Goal: Task Accomplishment & Management: Complete application form

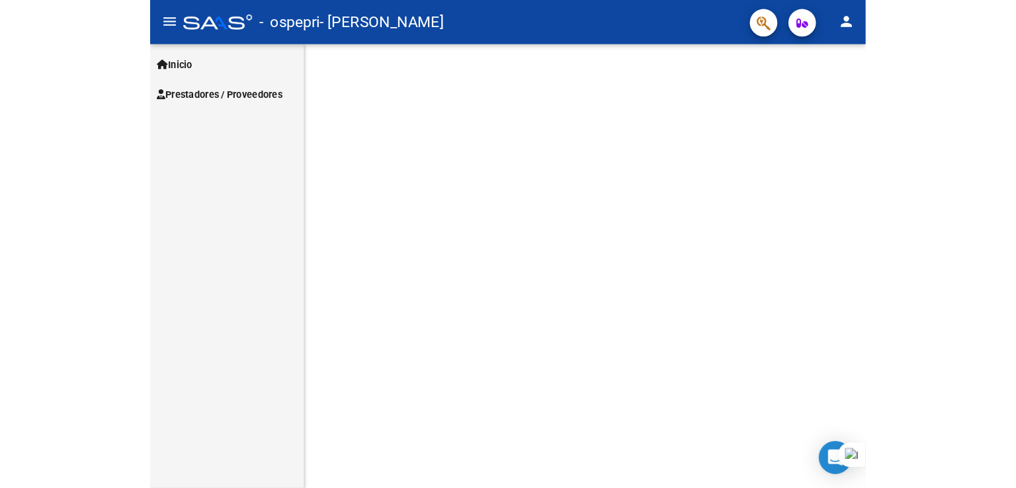
scroll to position [69, 0]
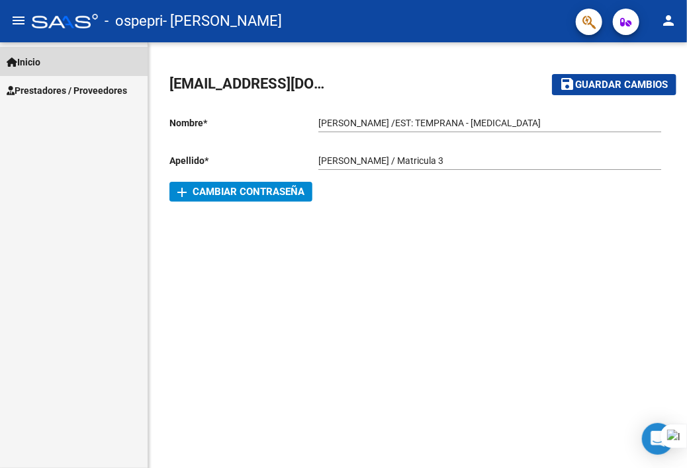
click at [30, 60] on span "Inicio" at bounding box center [24, 62] width 34 height 15
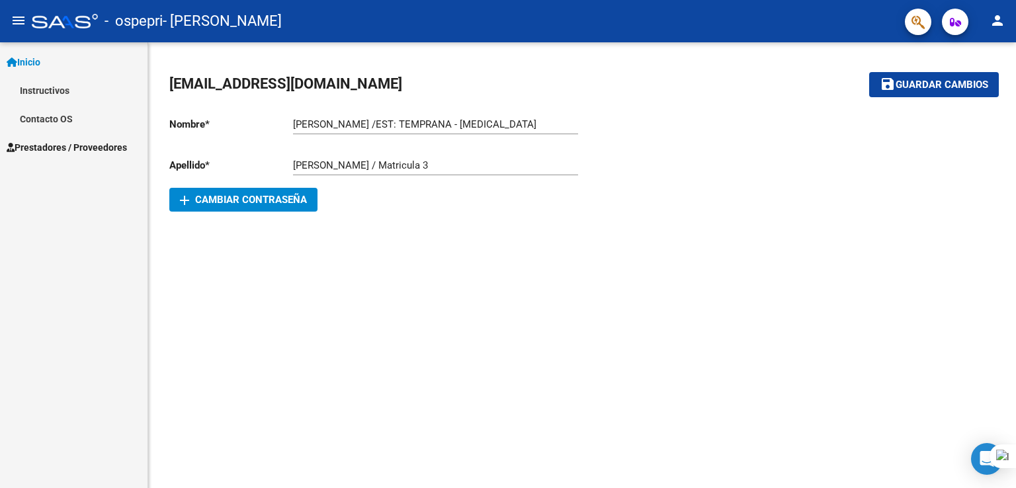
click at [391, 124] on input "[PERSON_NAME] /EST: TEMPRANA - [MEDICAL_DATA]" at bounding box center [435, 124] width 285 height 12
click at [388, 123] on input "[PERSON_NAME] /EST: TEMPRANA - [MEDICAL_DATA]" at bounding box center [435, 124] width 285 height 12
type input "[PERSON_NAME] /ESTIMULACION TEMPRANA - [MEDICAL_DATA]"
click at [686, 85] on span "Guardar cambios" at bounding box center [942, 85] width 93 height 12
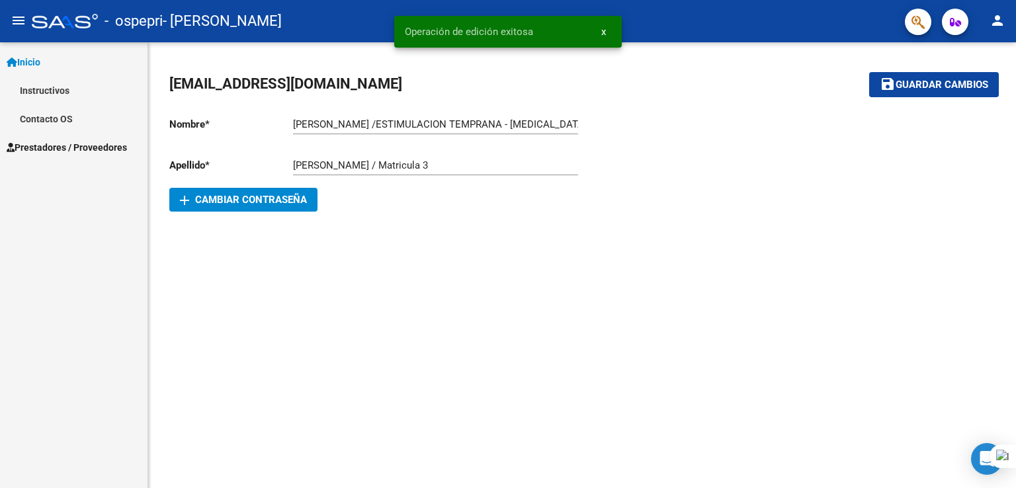
click at [32, 65] on span "Inicio" at bounding box center [24, 62] width 34 height 15
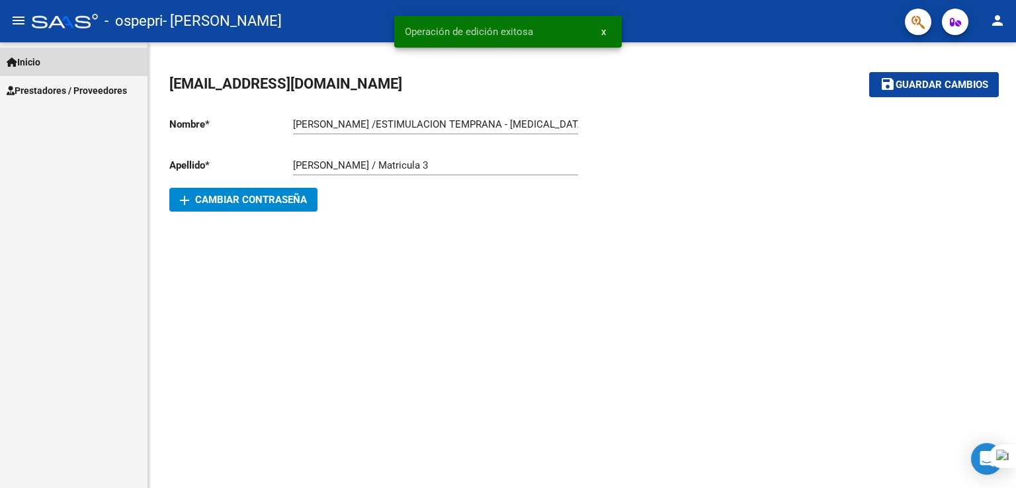
click at [32, 65] on span "Inicio" at bounding box center [24, 62] width 34 height 15
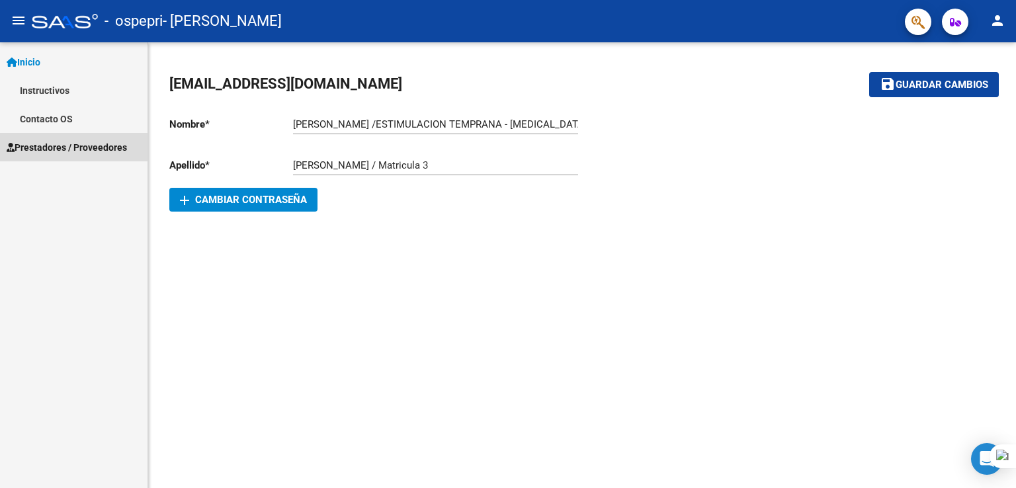
click at [40, 157] on link "Prestadores / Proveedores" at bounding box center [74, 147] width 148 height 28
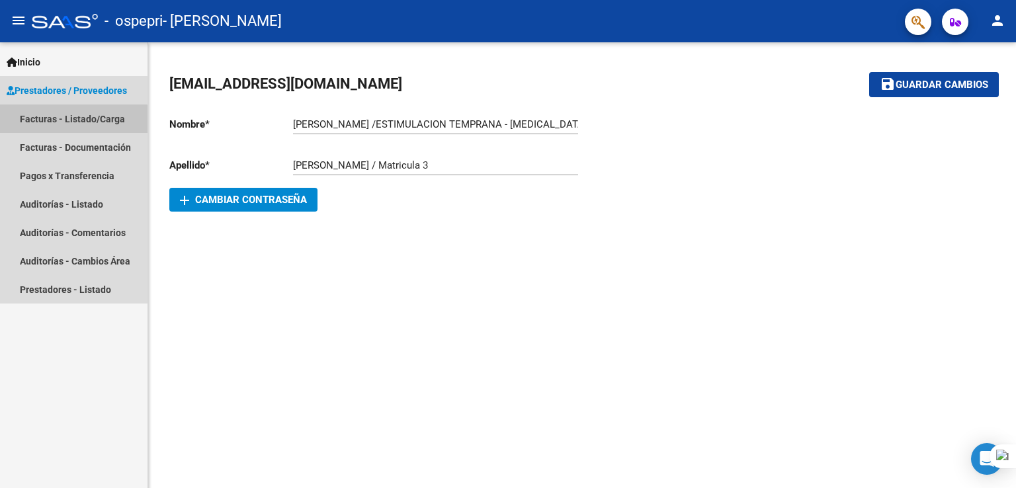
click at [63, 124] on link "Facturas - Listado/Carga" at bounding box center [74, 119] width 148 height 28
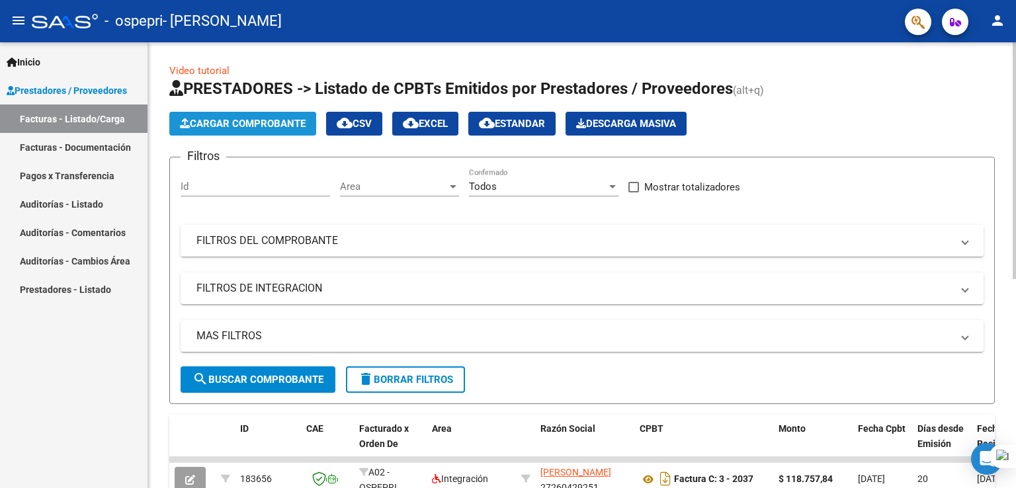
click at [257, 119] on span "Cargar Comprobante" at bounding box center [243, 124] width 126 height 12
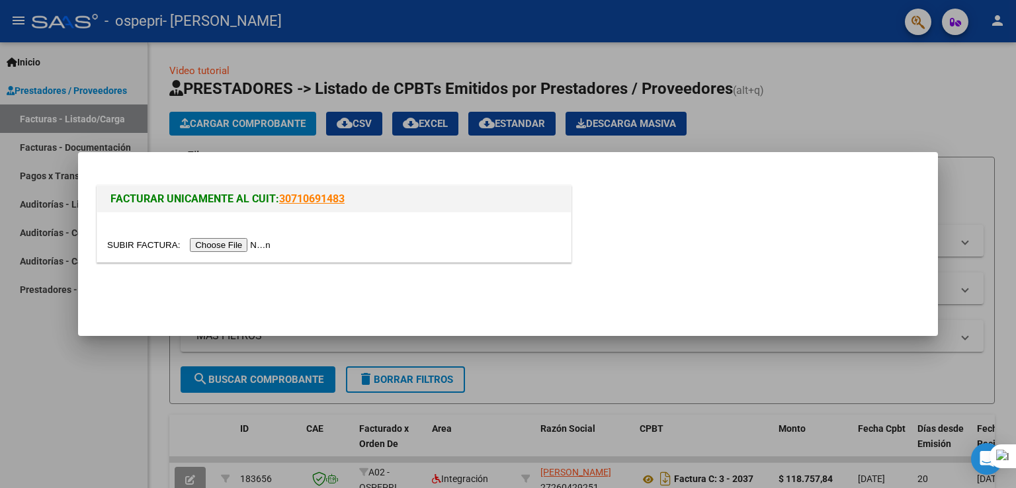
click at [259, 247] on input "file" at bounding box center [190, 245] width 167 height 14
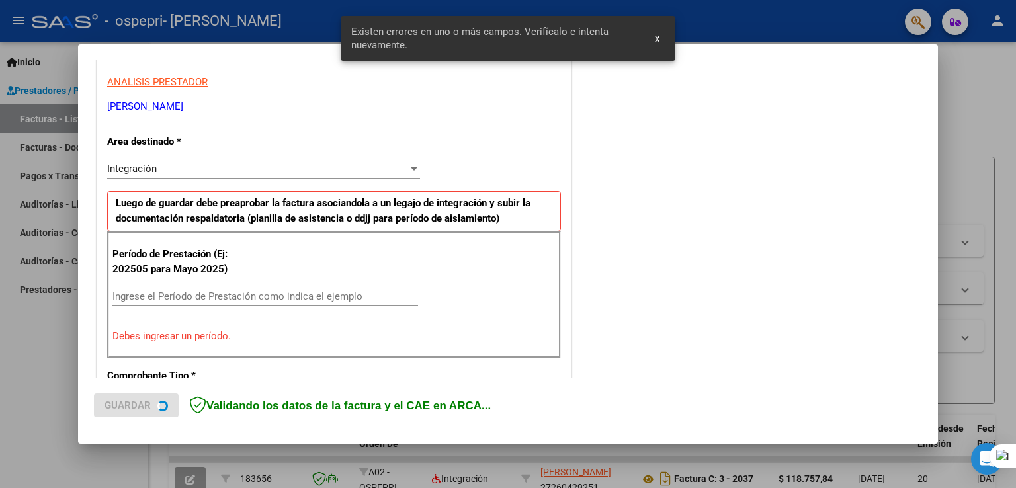
scroll to position [276, 0]
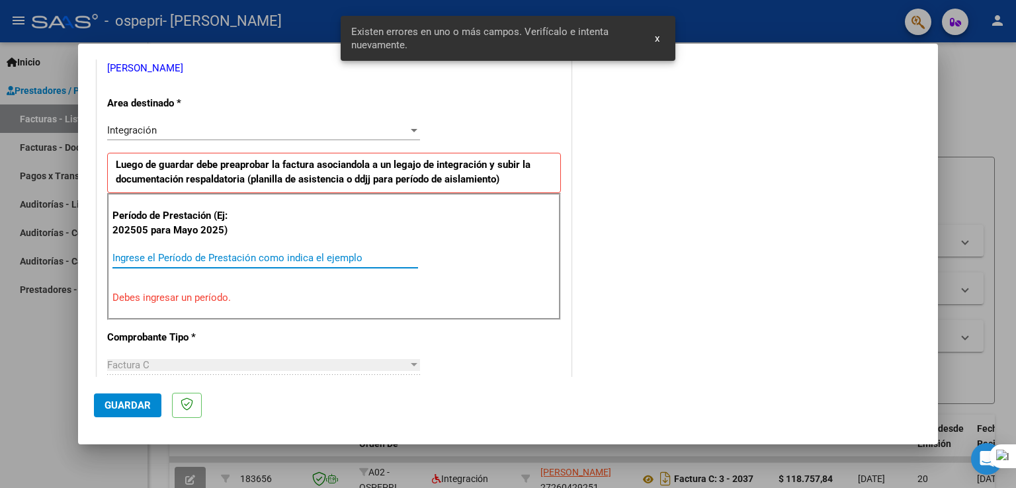
click at [168, 258] on input "Ingrese el Período de Prestación como indica el ejemplo" at bounding box center [265, 258] width 306 height 12
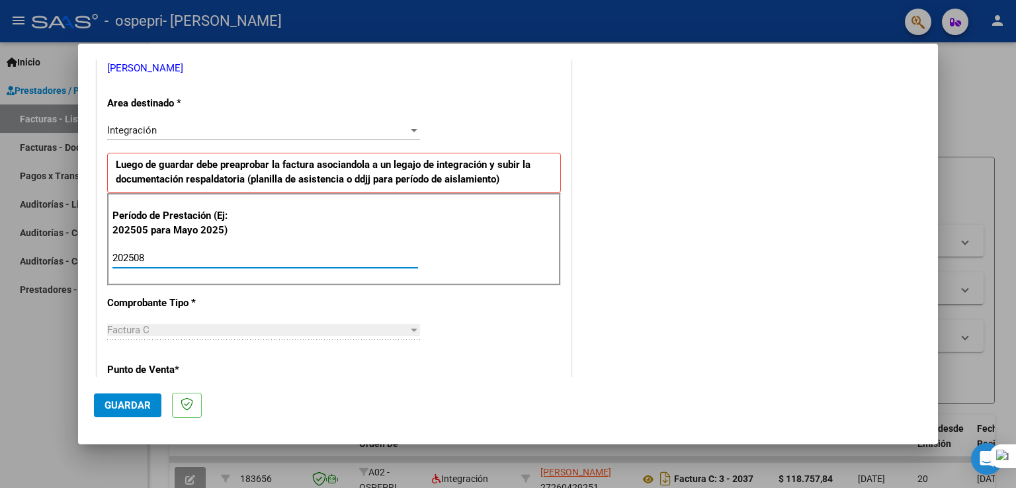
type input "202508"
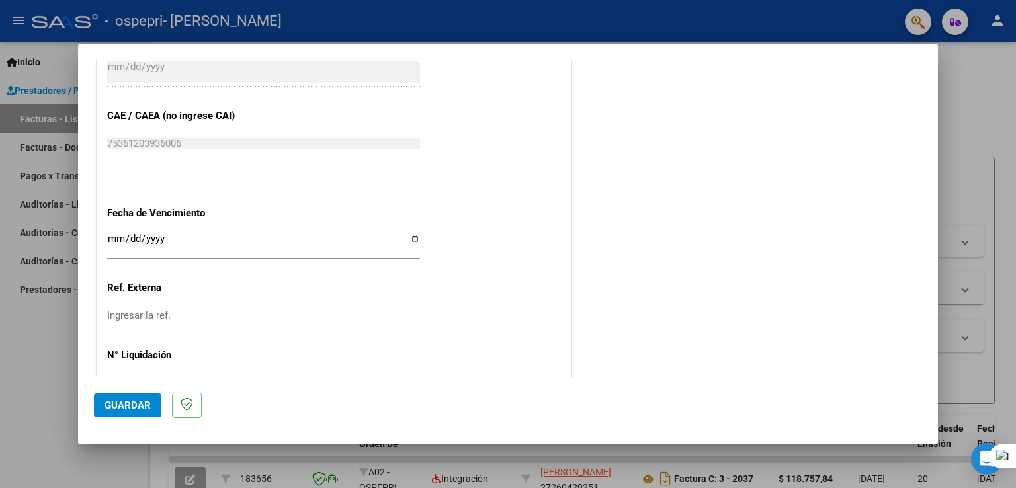
scroll to position [845, 0]
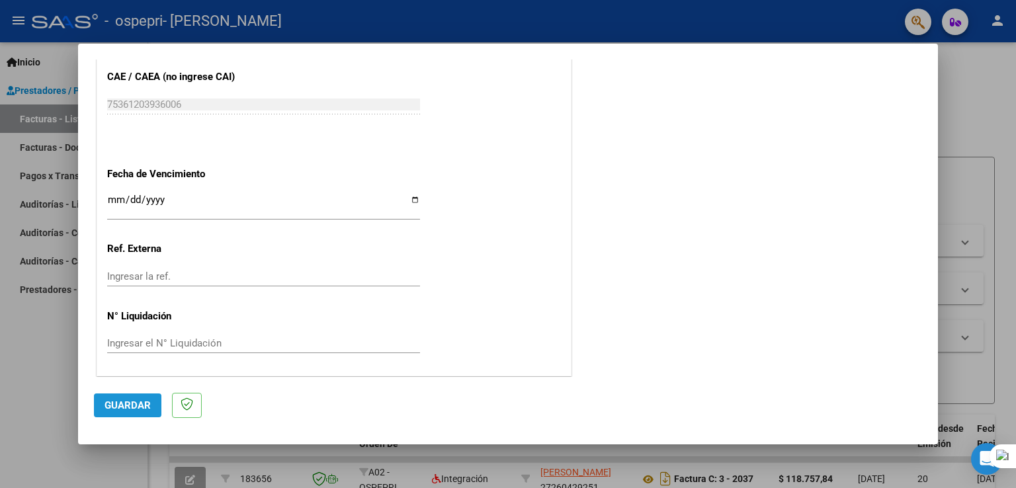
click at [132, 410] on span "Guardar" at bounding box center [128, 406] width 46 height 12
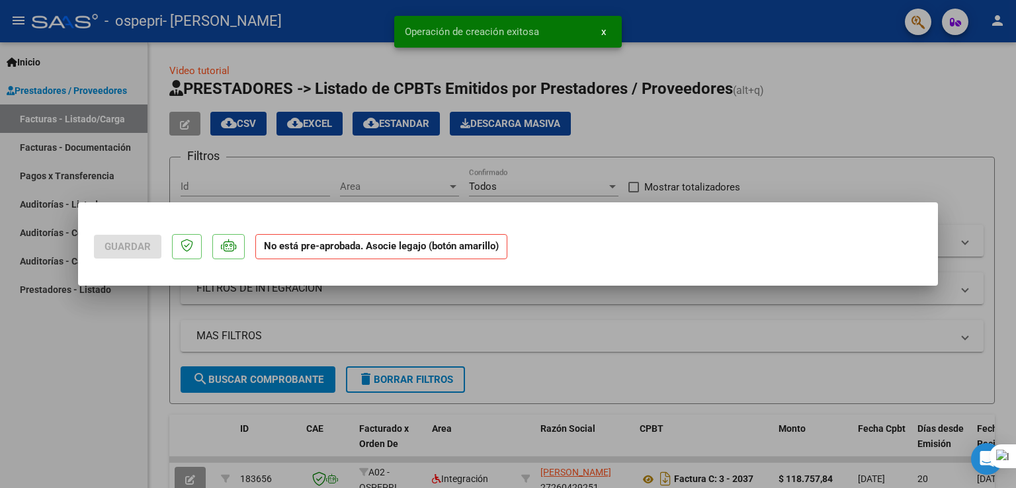
scroll to position [0, 0]
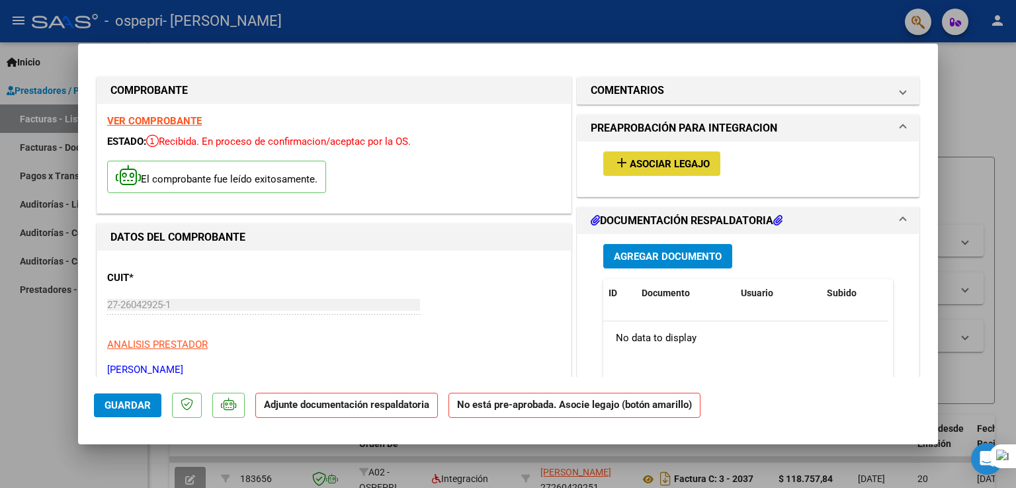
click at [662, 165] on span "Asociar Legajo" at bounding box center [670, 164] width 80 height 12
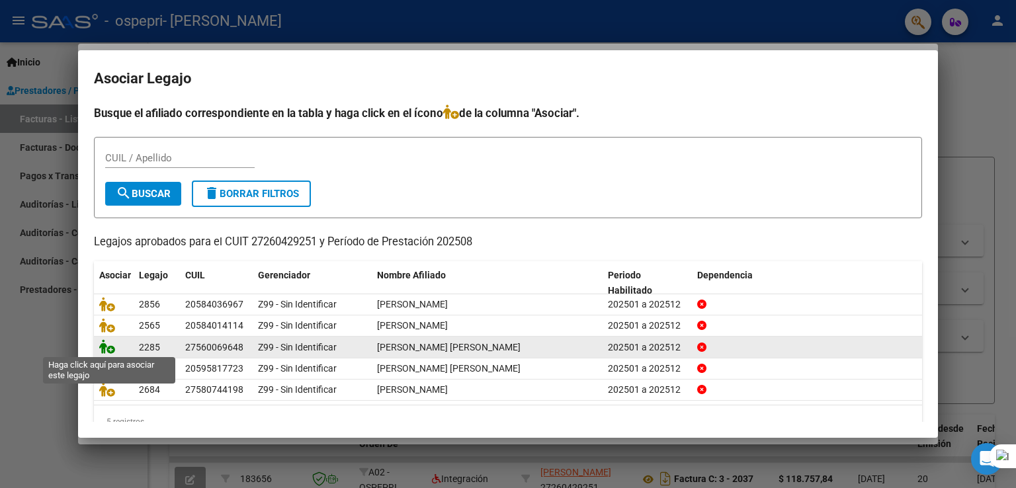
click at [108, 351] on icon at bounding box center [107, 346] width 16 height 15
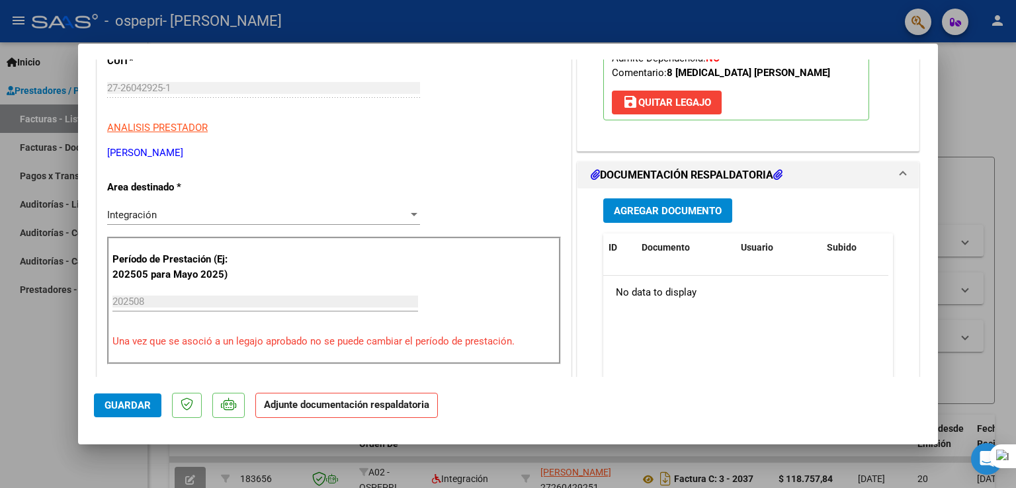
scroll to position [221, 0]
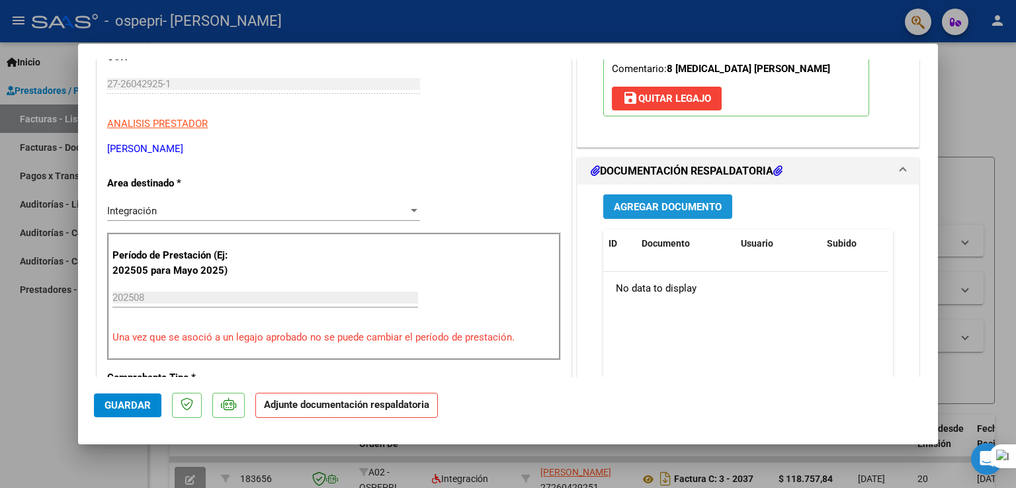
click at [654, 211] on span "Agregar Documento" at bounding box center [668, 207] width 108 height 12
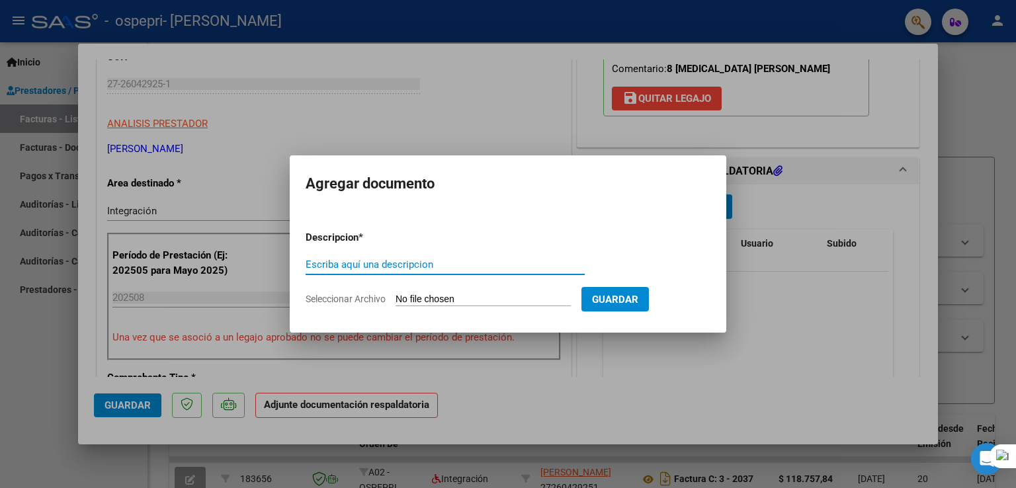
click at [454, 263] on input "Escriba aquí una descripcion" at bounding box center [445, 265] width 279 height 12
type input "a"
type input "ASISTENCIA AGOSTO"
click at [495, 299] on input "Seleccionar Archivo" at bounding box center [483, 300] width 175 height 13
type input "C:\fakepath\ASISTENCIA BONO AGOSTO.jpg"
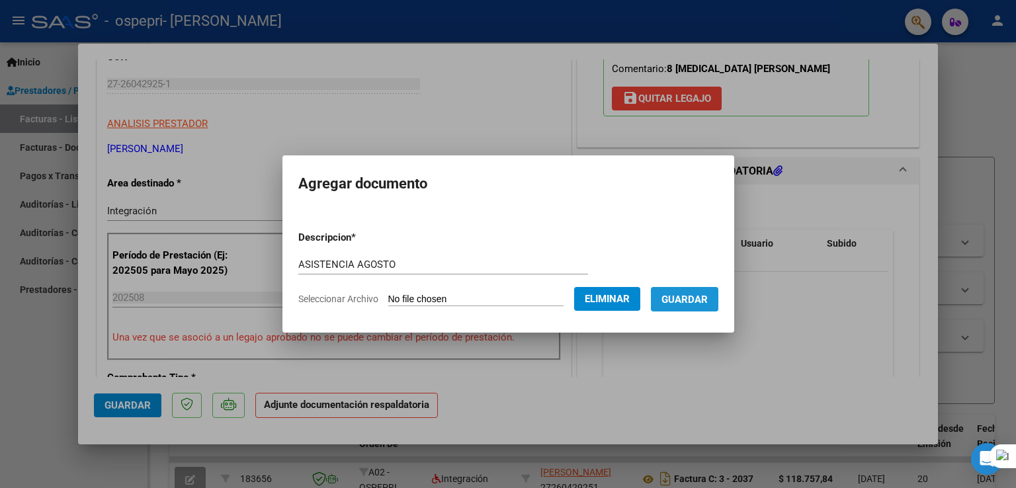
click at [686, 293] on span "Guardar" at bounding box center [685, 299] width 46 height 12
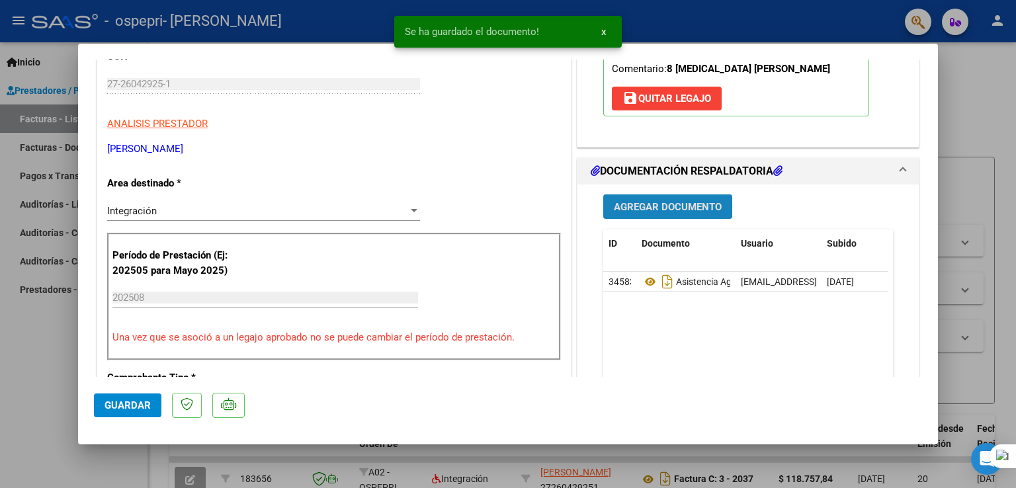
click at [668, 206] on span "Agregar Documento" at bounding box center [668, 207] width 108 height 12
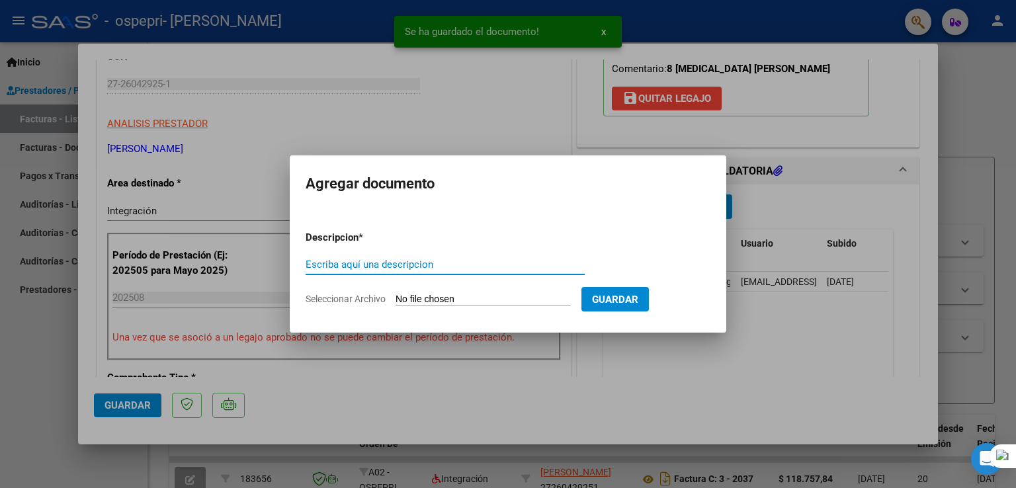
click at [519, 263] on input "Escriba aquí una descripcion" at bounding box center [445, 265] width 279 height 12
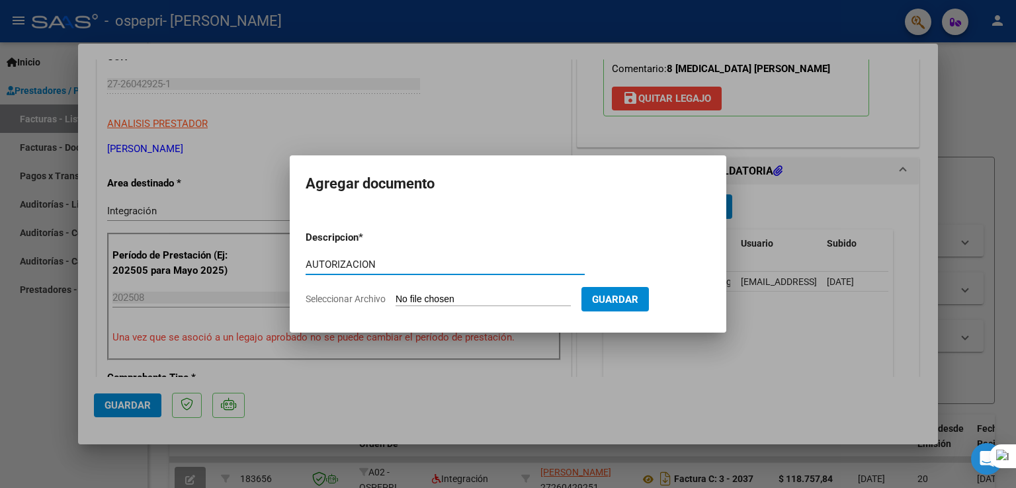
type input "AUTORIZACION"
click at [486, 302] on input "Seleccionar Archivo" at bounding box center [483, 300] width 175 height 13
type input "C:\fakepath\Bono (6).pdf"
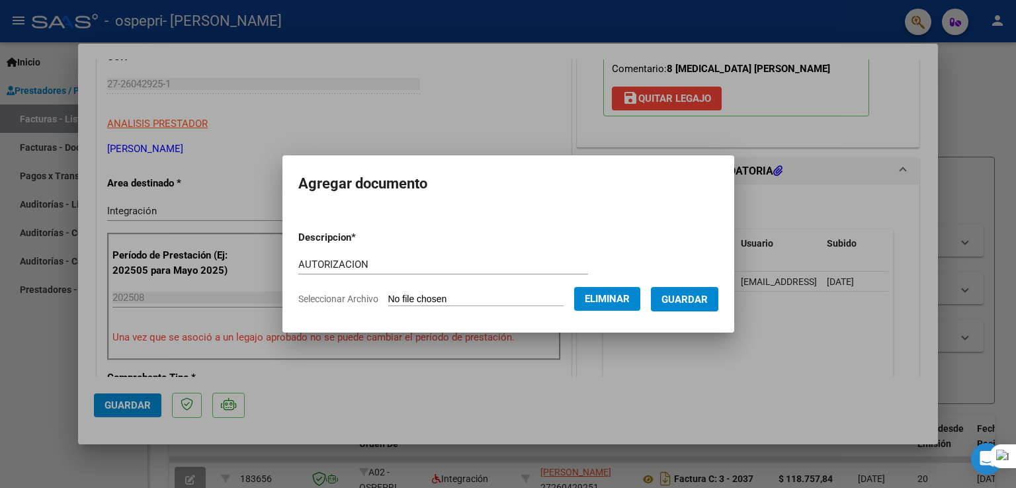
click at [686, 300] on span "Guardar" at bounding box center [685, 300] width 46 height 12
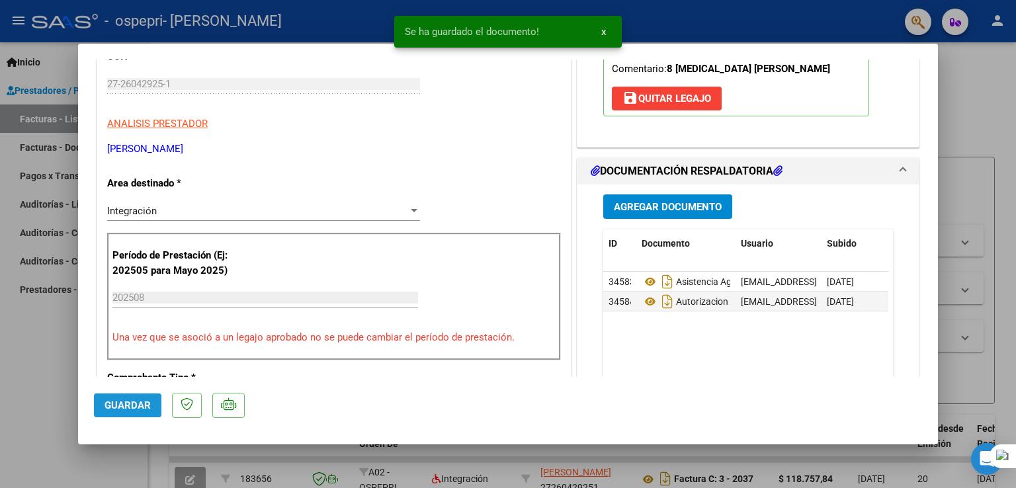
click at [125, 400] on span "Guardar" at bounding box center [128, 406] width 46 height 12
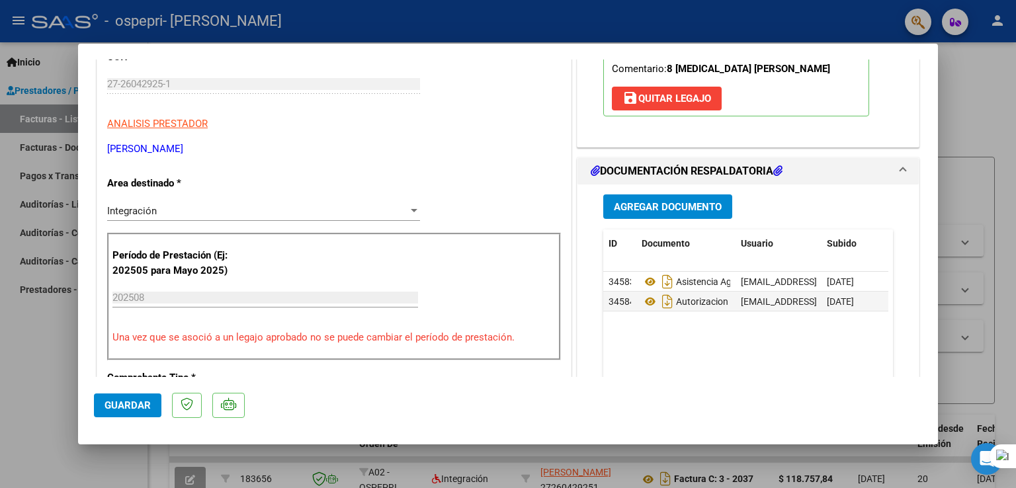
click at [686, 83] on div at bounding box center [508, 244] width 1016 height 488
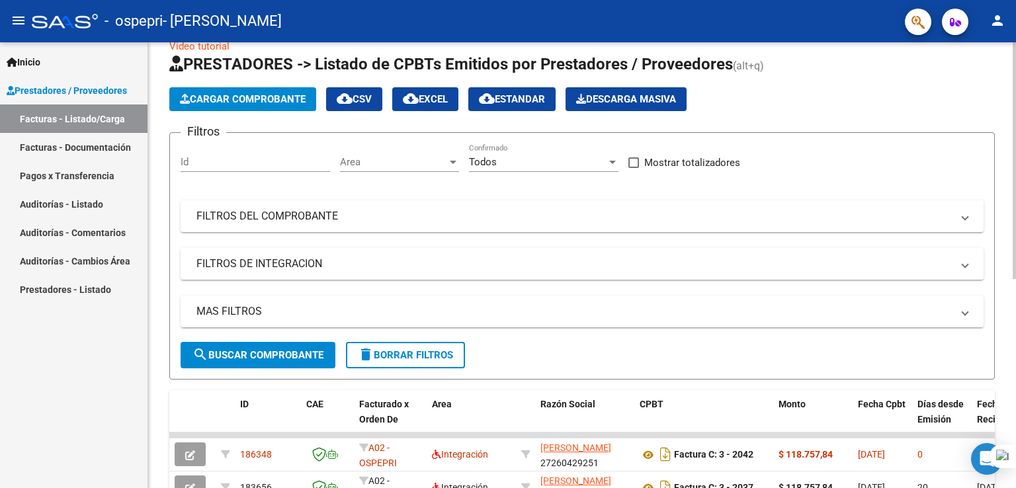
scroll to position [13, 0]
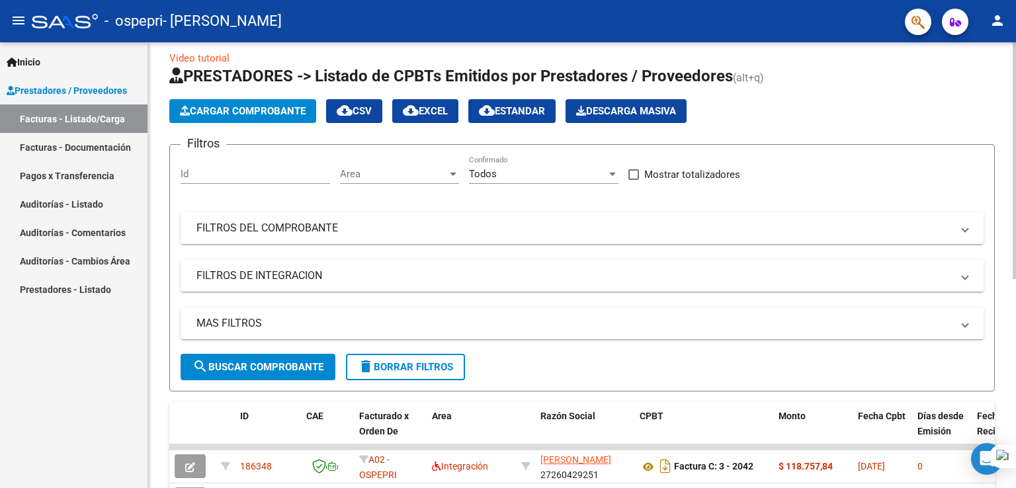
click at [686, 89] on div "Video tutorial PRESTADORES -> Listado de CPBTs Emitidos por Prestadores / Prove…" at bounding box center [583, 446] width 871 height 832
click at [249, 115] on span "Cargar Comprobante" at bounding box center [243, 111] width 126 height 12
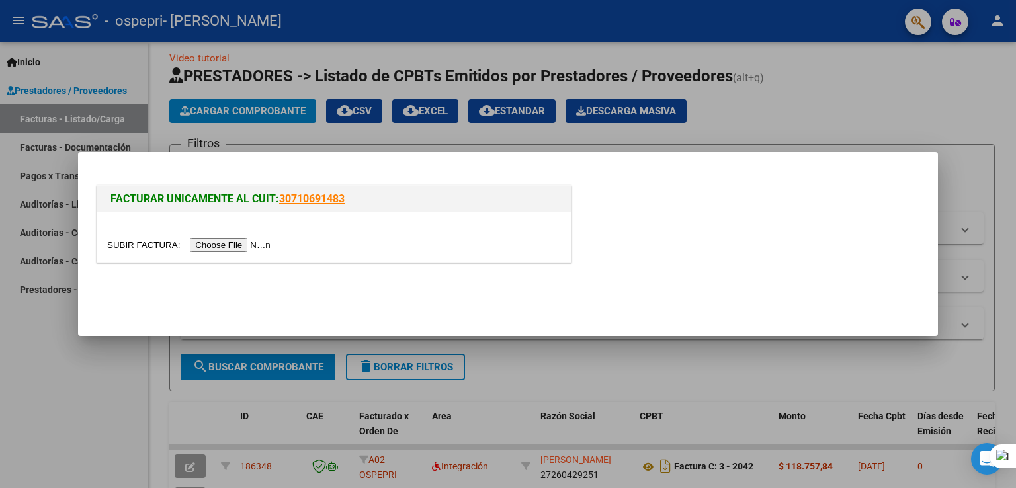
click at [238, 243] on input "file" at bounding box center [190, 245] width 167 height 14
click at [238, 251] on input "file" at bounding box center [190, 245] width 167 height 14
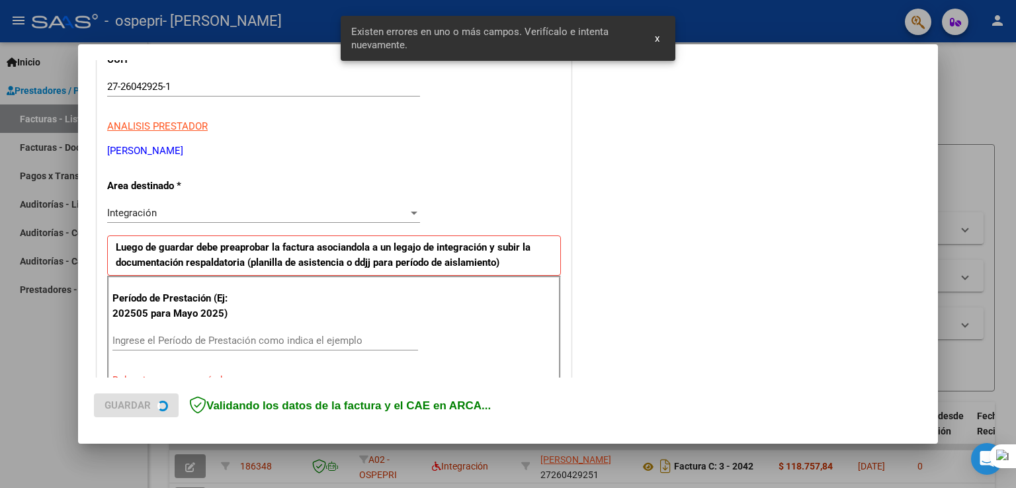
scroll to position [301, 0]
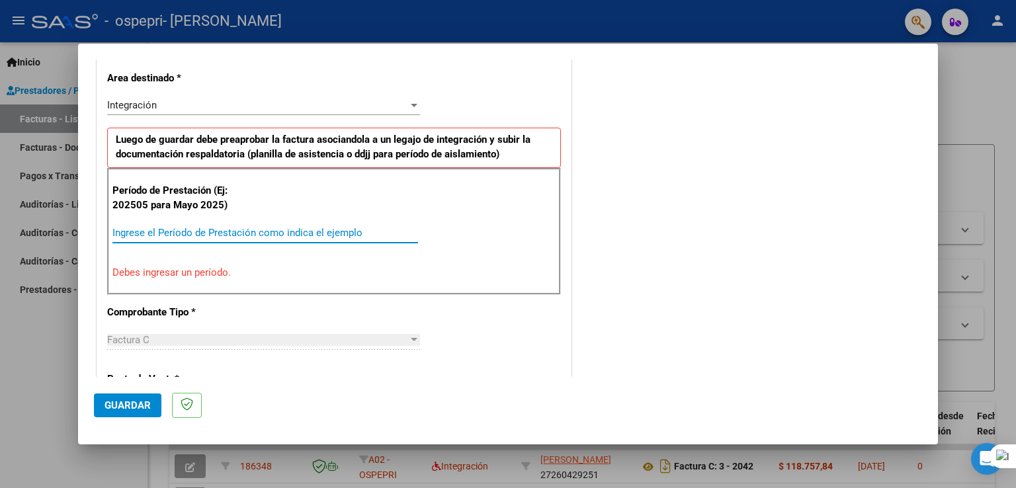
click at [132, 234] on input "Ingrese el Período de Prestación como indica el ejemplo" at bounding box center [265, 233] width 306 height 12
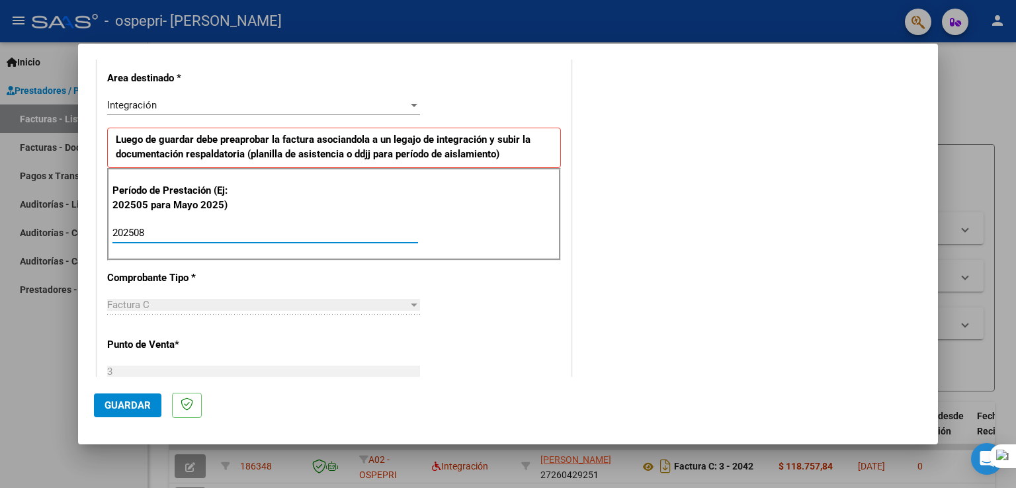
type input "202508"
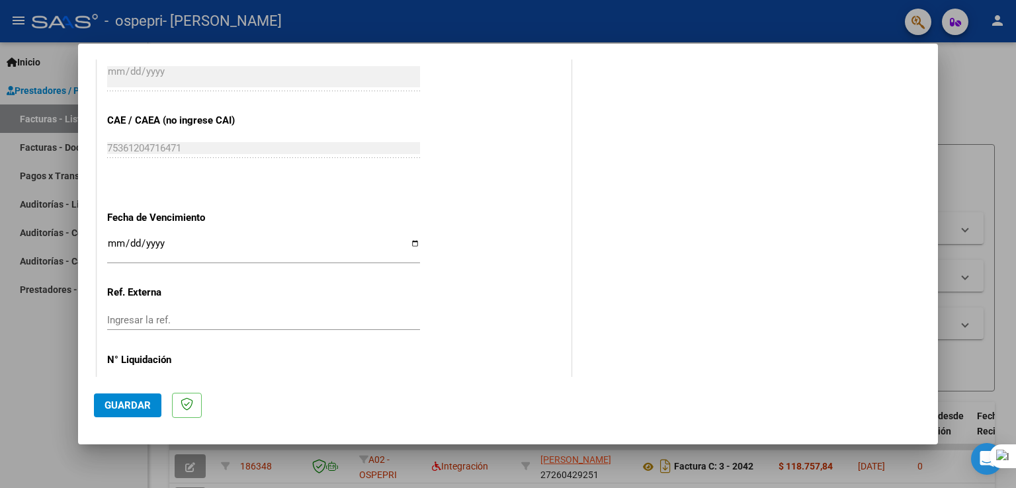
scroll to position [845, 0]
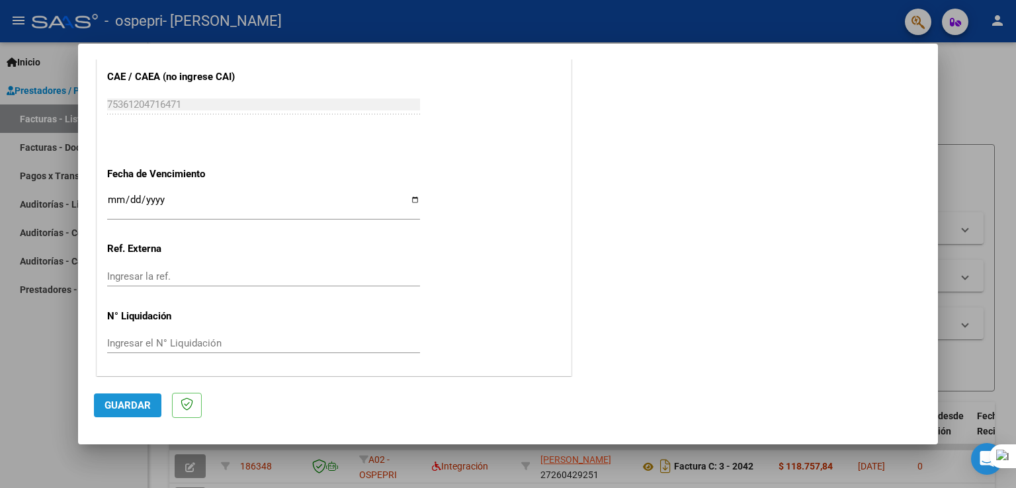
click at [118, 409] on span "Guardar" at bounding box center [128, 406] width 46 height 12
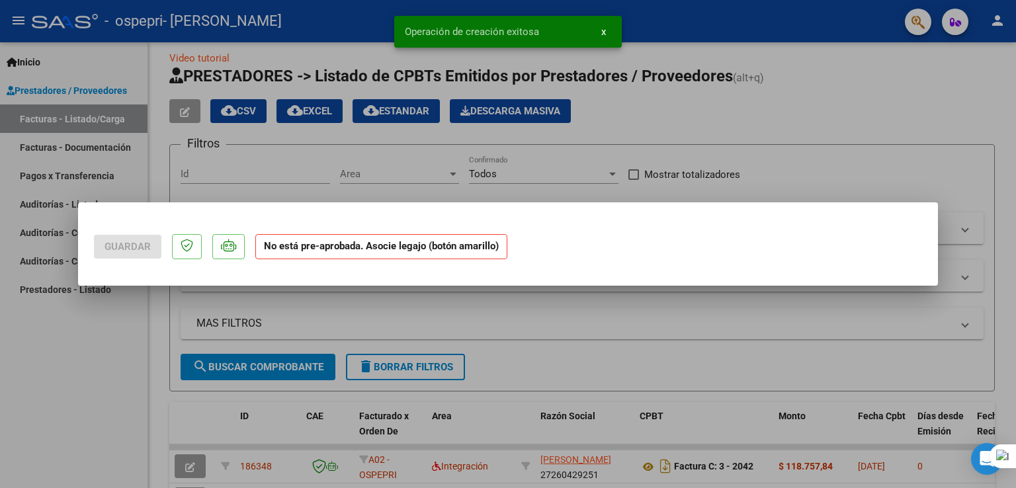
scroll to position [0, 0]
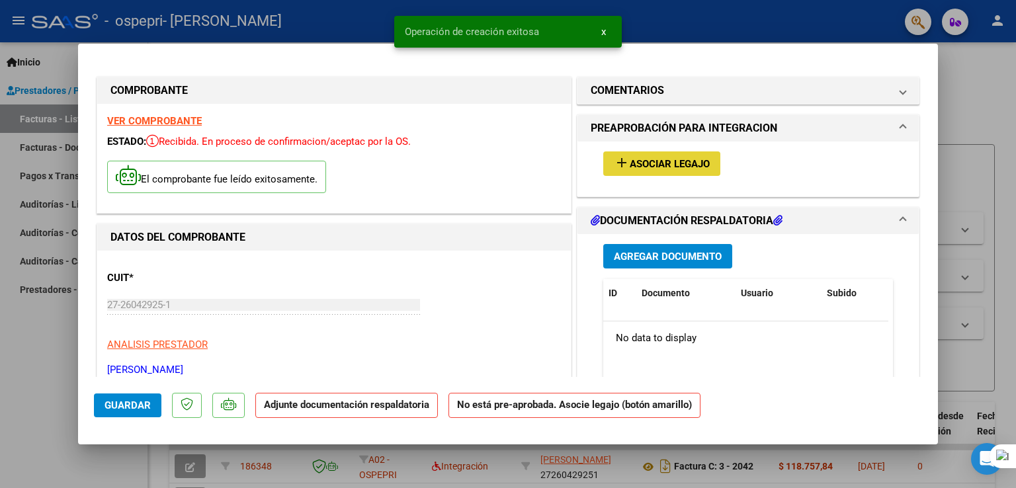
click at [669, 170] on span "Asociar Legajo" at bounding box center [670, 164] width 80 height 12
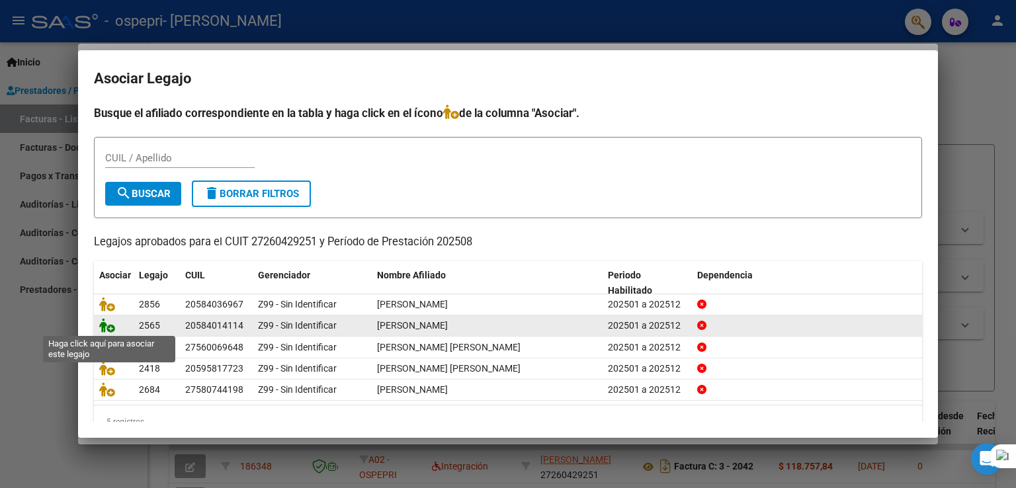
click at [107, 327] on icon at bounding box center [107, 325] width 16 height 15
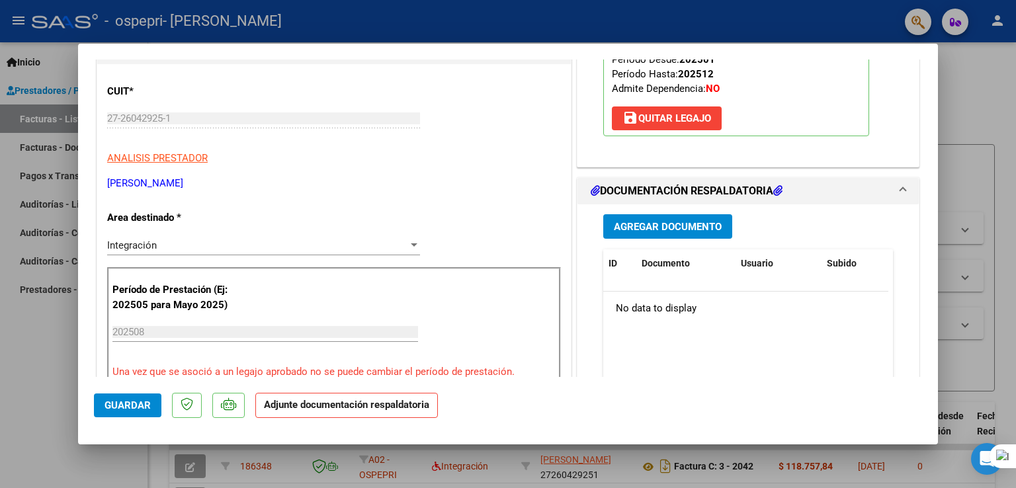
scroll to position [217, 0]
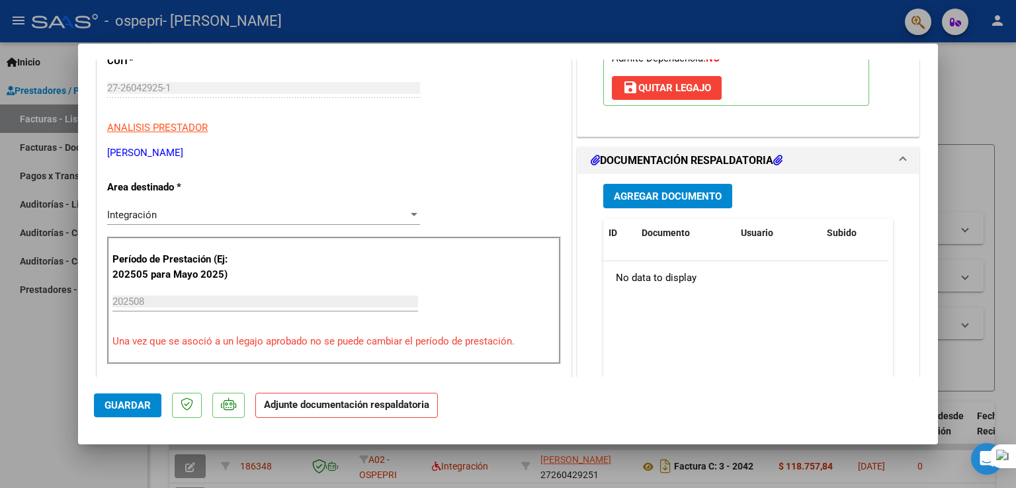
click at [686, 199] on span "Agregar Documento" at bounding box center [668, 197] width 108 height 12
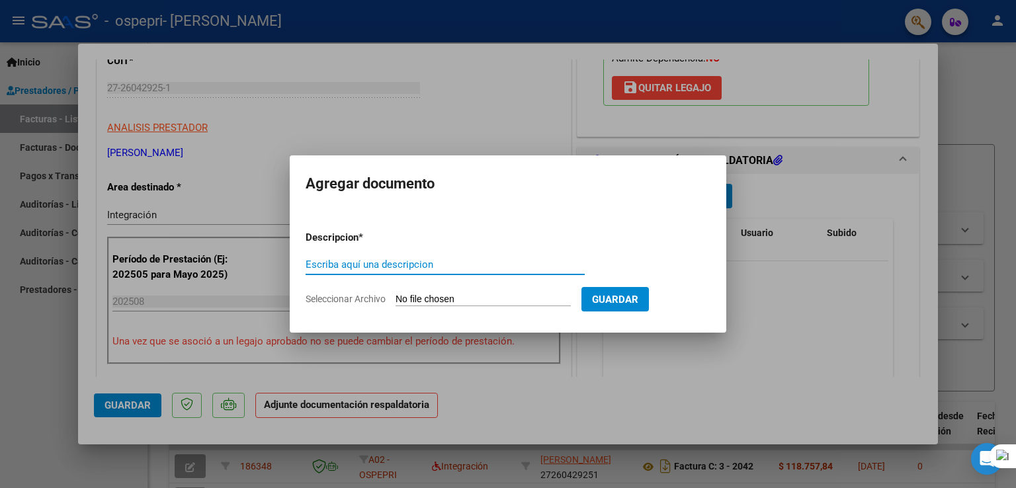
click at [385, 262] on input "Escriba aquí una descripcion" at bounding box center [445, 265] width 279 height 12
type input "ASISTENCIA"
click at [497, 295] on input "Seleccionar Archivo" at bounding box center [483, 300] width 175 height 13
type input "C:\fakepath\ASISTENCIA [PERSON_NAME].jpg"
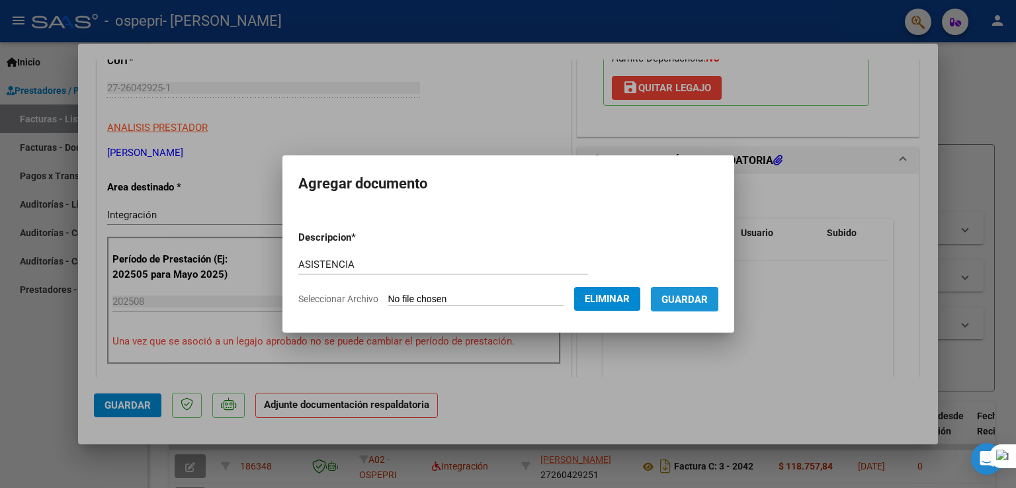
click at [686, 303] on span "Guardar" at bounding box center [685, 300] width 46 height 12
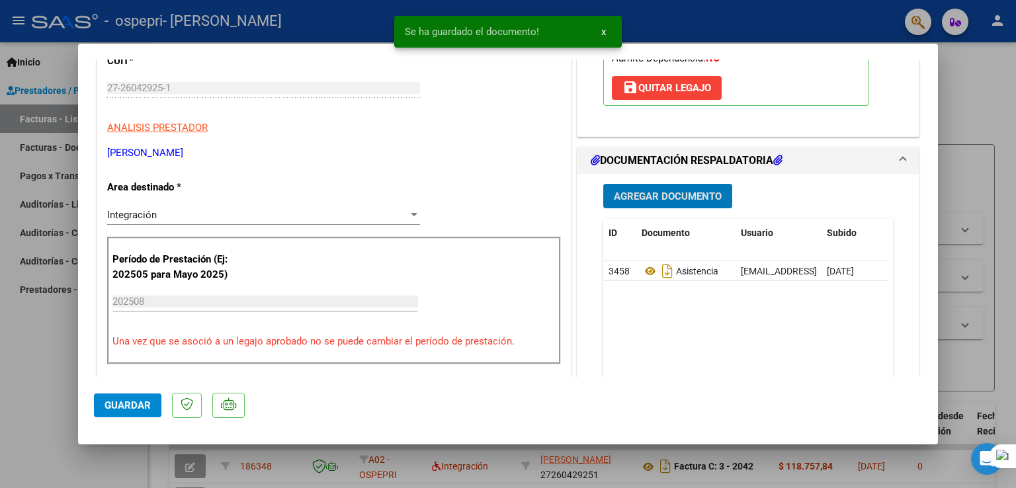
click at [681, 194] on span "Agregar Documento" at bounding box center [668, 197] width 108 height 12
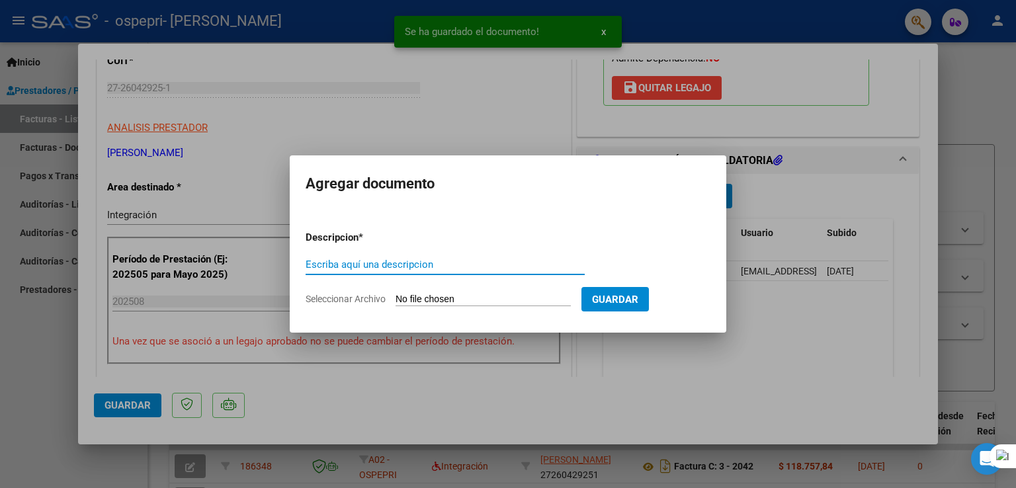
click at [379, 263] on input "Escriba aquí una descripcion" at bounding box center [445, 265] width 279 height 12
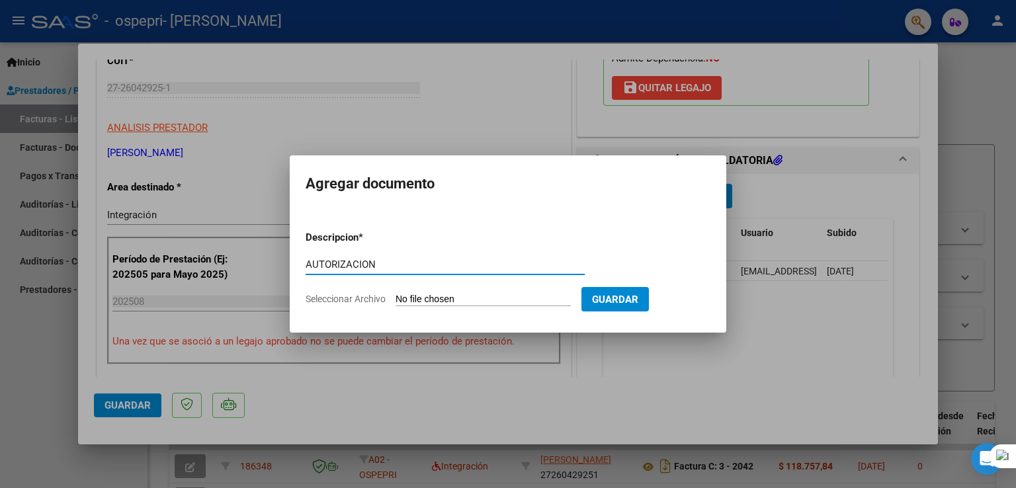
type input "AUTORIZACION"
click at [421, 295] on input "Seleccionar Archivo" at bounding box center [483, 300] width 175 height 13
type input "C:\fakepath\[PERSON_NAME] (2).pdf"
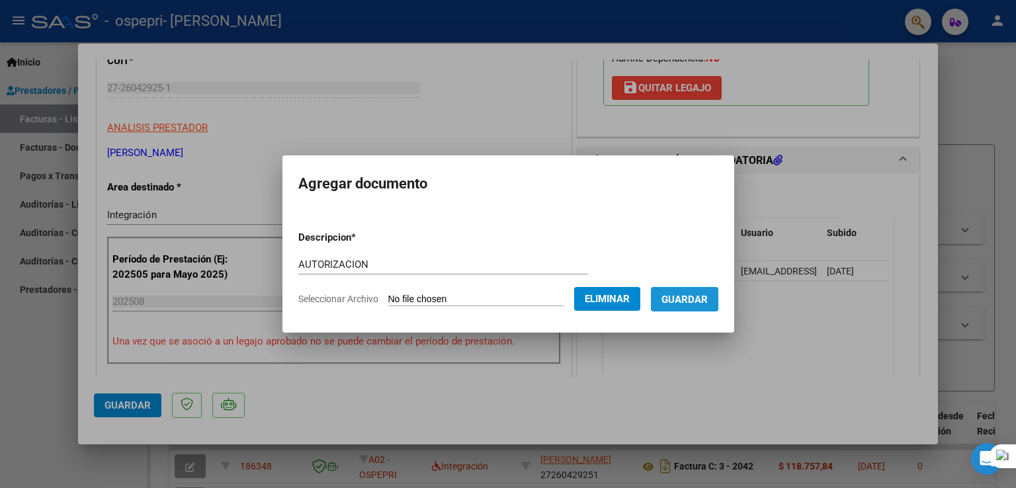
click at [686, 300] on span "Guardar" at bounding box center [685, 300] width 46 height 12
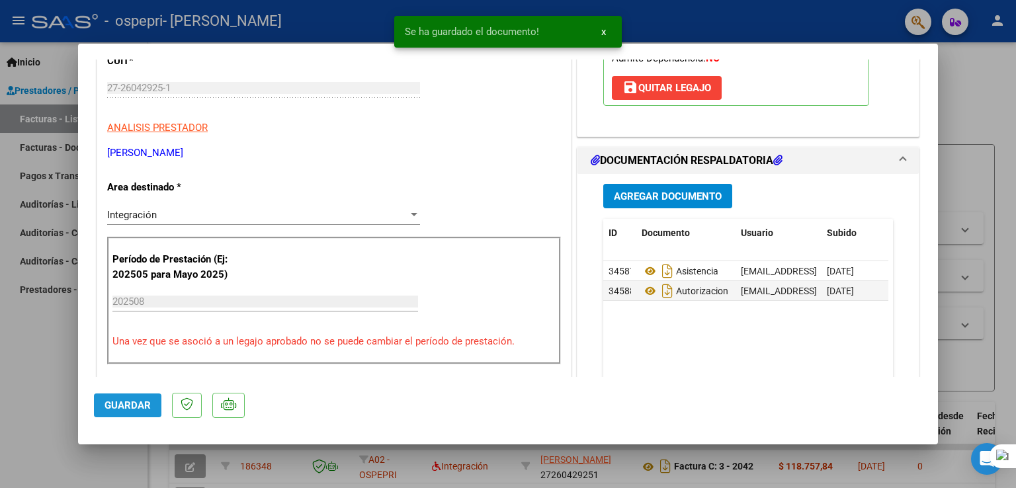
click at [108, 395] on button "Guardar" at bounding box center [127, 406] width 67 height 24
click at [686, 115] on div at bounding box center [508, 244] width 1016 height 488
type input "$ 0,00"
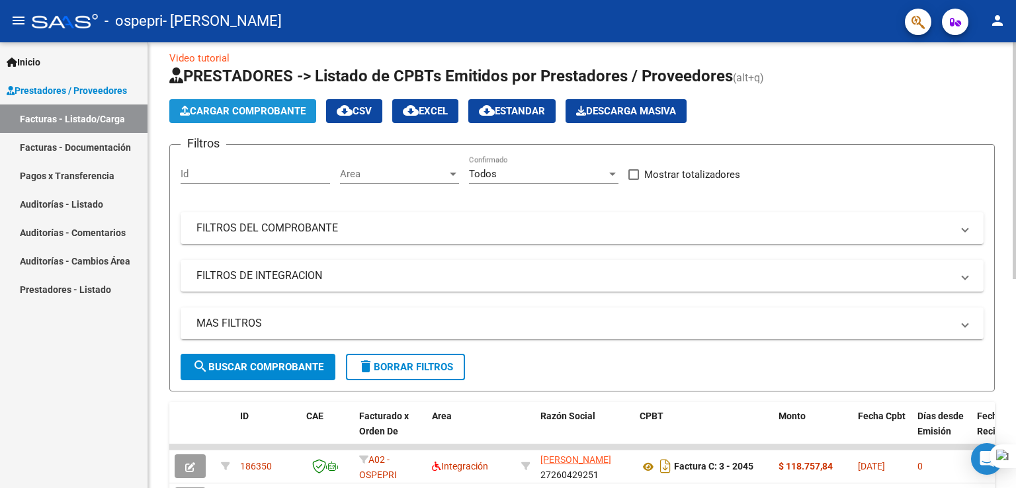
click at [282, 107] on span "Cargar Comprobante" at bounding box center [243, 111] width 126 height 12
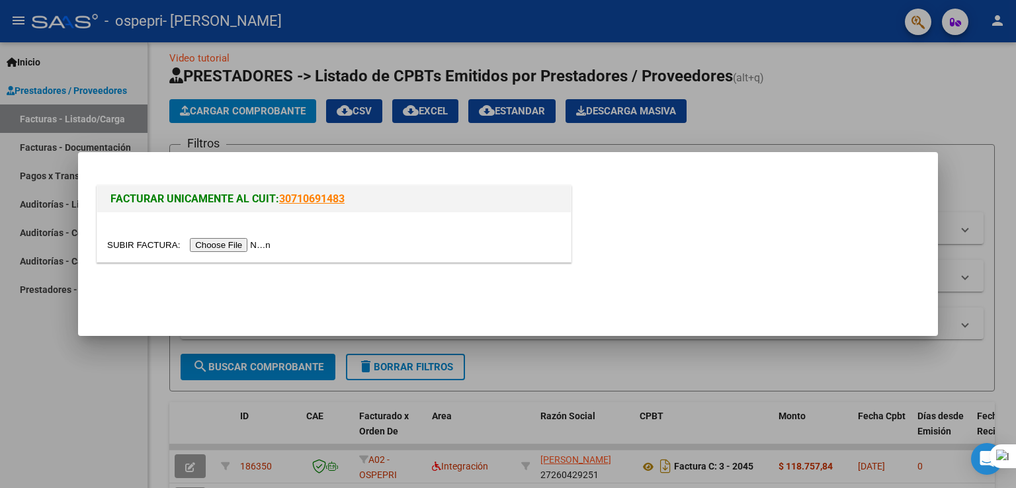
click at [239, 249] on input "file" at bounding box center [190, 245] width 167 height 14
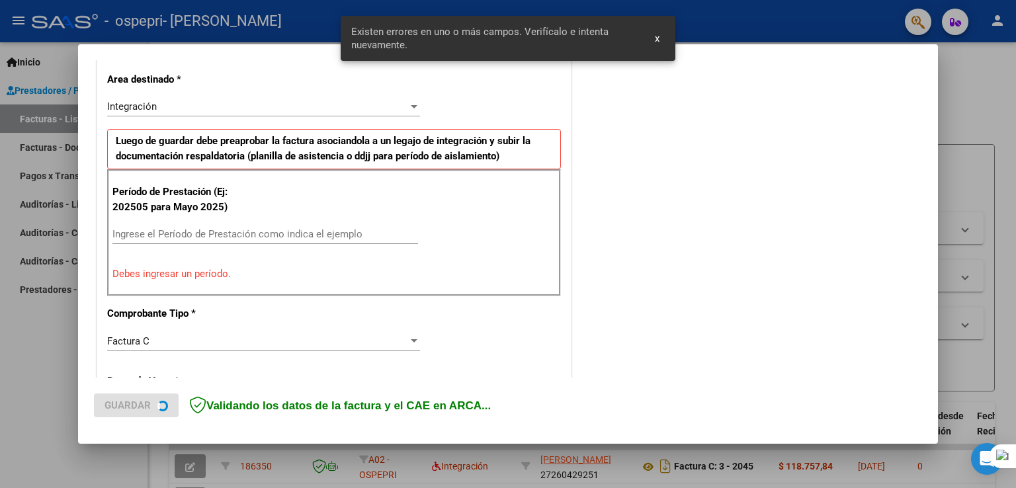
scroll to position [301, 0]
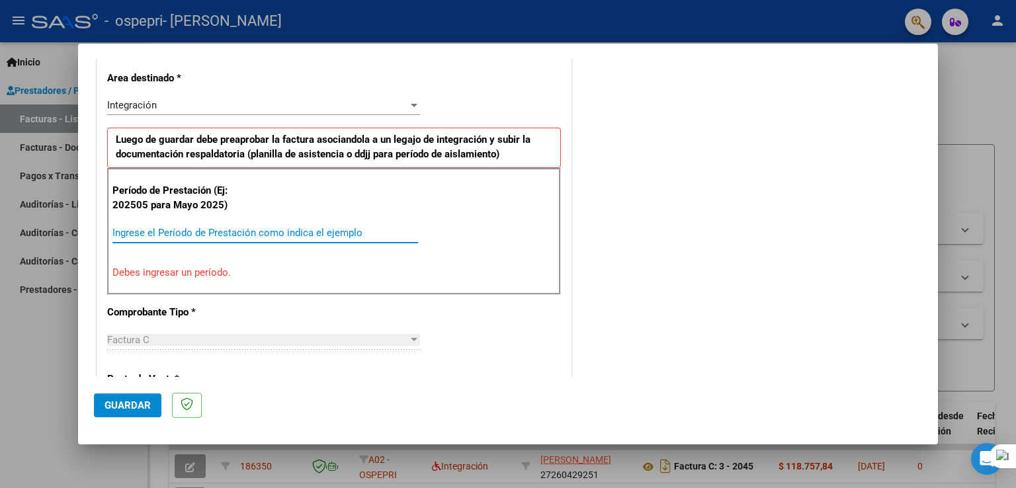
click at [159, 232] on input "Ingrese el Período de Prestación como indica el ejemplo" at bounding box center [265, 233] width 306 height 12
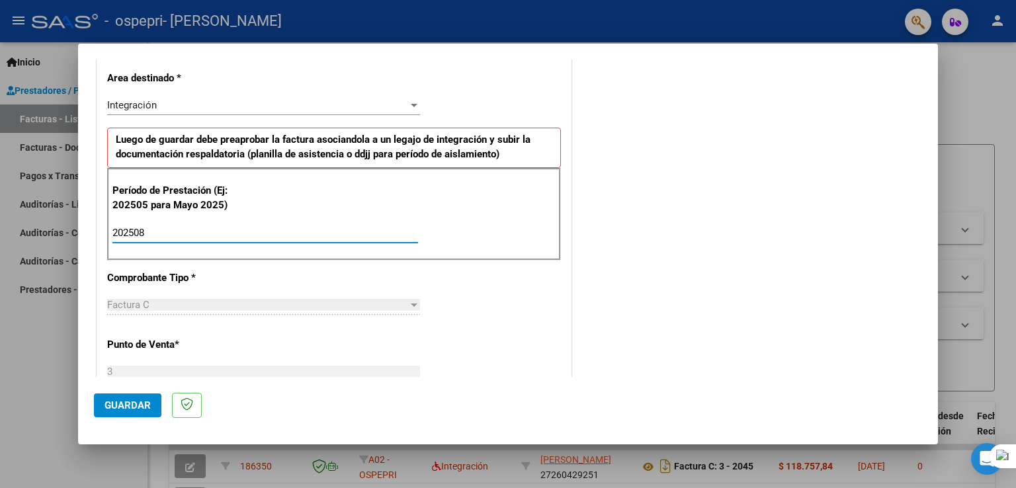
type input "202508"
click at [132, 409] on span "Guardar" at bounding box center [128, 406] width 46 height 12
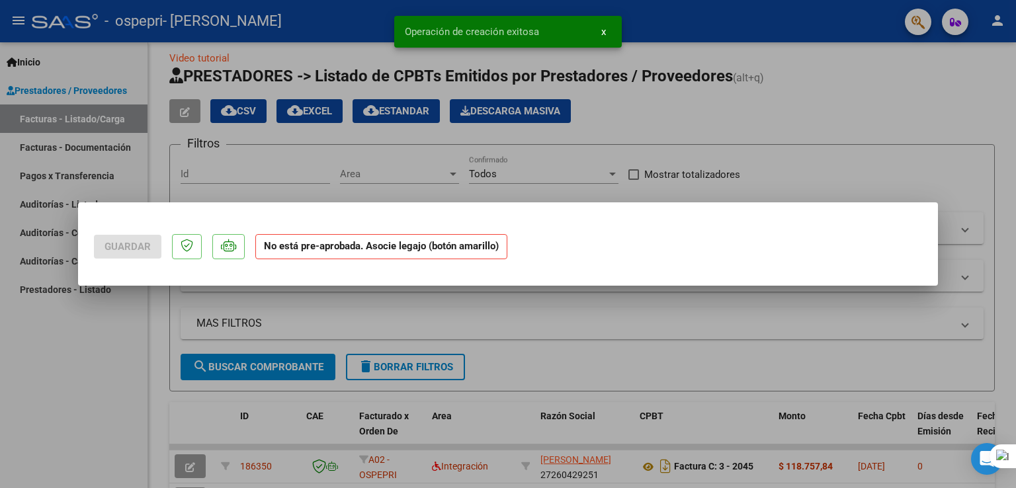
scroll to position [0, 0]
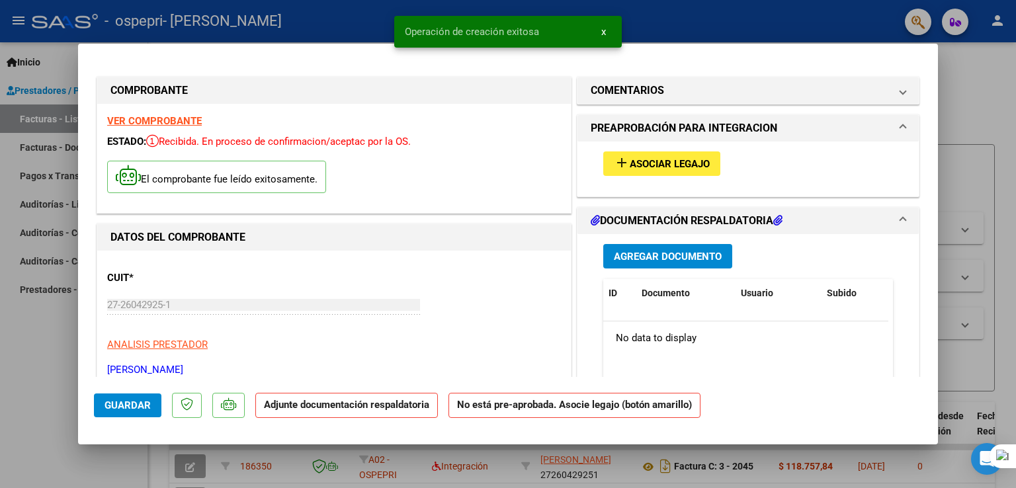
click at [658, 163] on span "Asociar Legajo" at bounding box center [670, 164] width 80 height 12
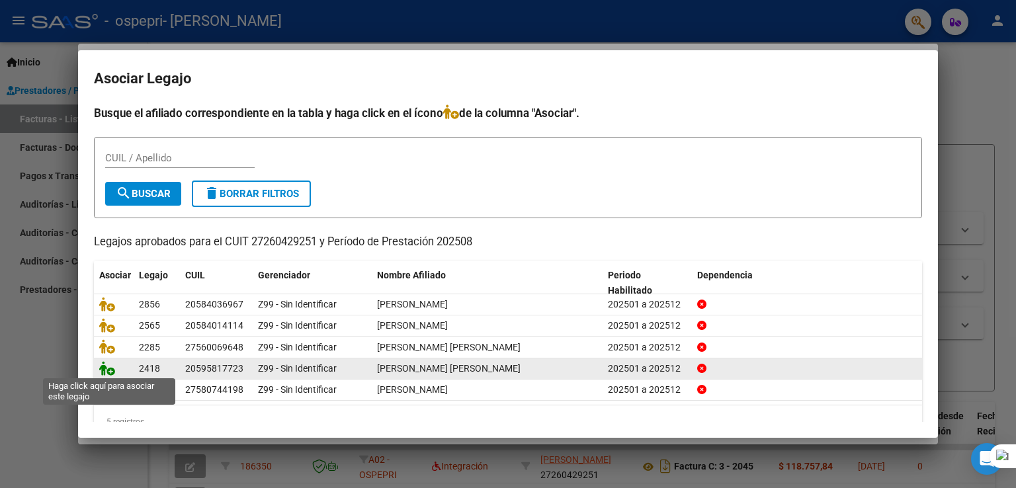
click at [104, 369] on icon at bounding box center [107, 368] width 16 height 15
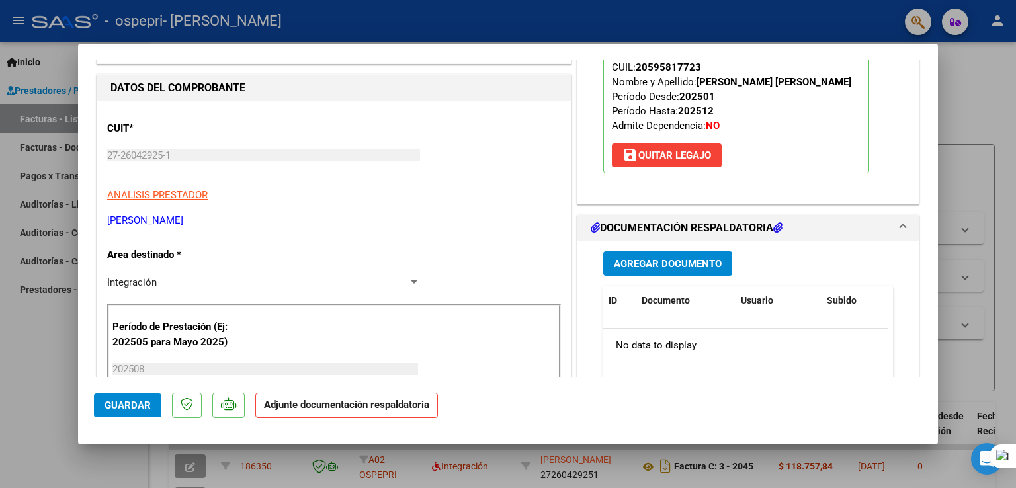
scroll to position [159, 0]
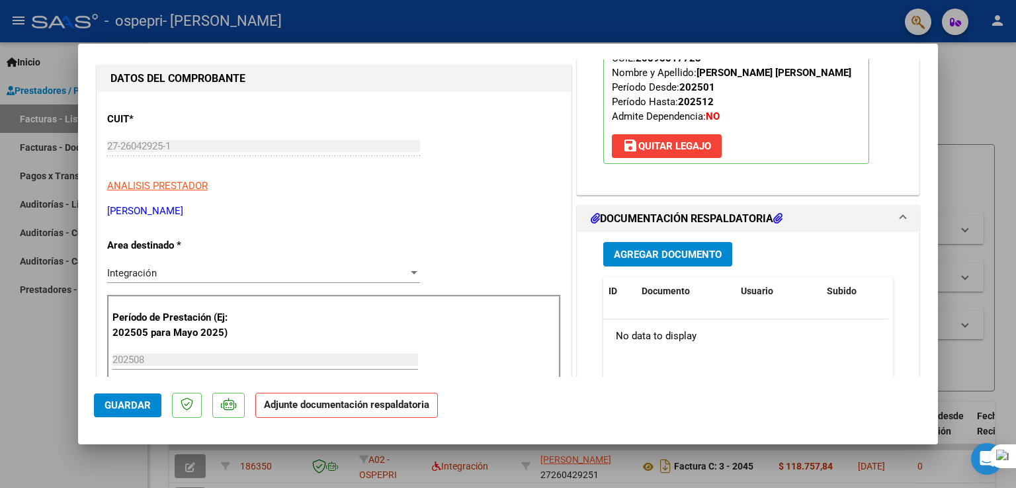
click at [686, 261] on span "Agregar Documento" at bounding box center [668, 255] width 108 height 12
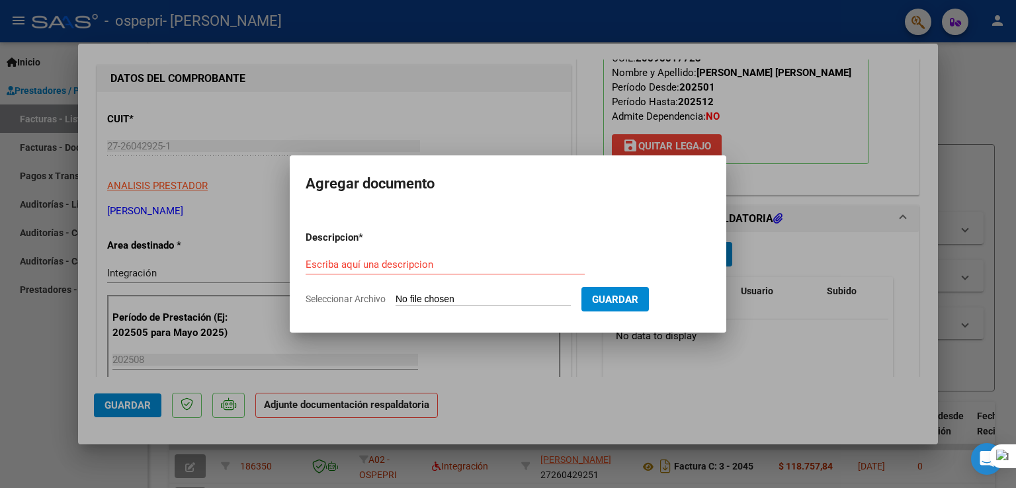
click at [403, 257] on div "Escriba aquí una descripcion" at bounding box center [445, 265] width 279 height 20
type input "ASISTENCIA"
click at [436, 302] on input "Seleccionar Archivo" at bounding box center [483, 300] width 175 height 13
type input "C:\fakepath\[PERSON_NAME] (1).pdf"
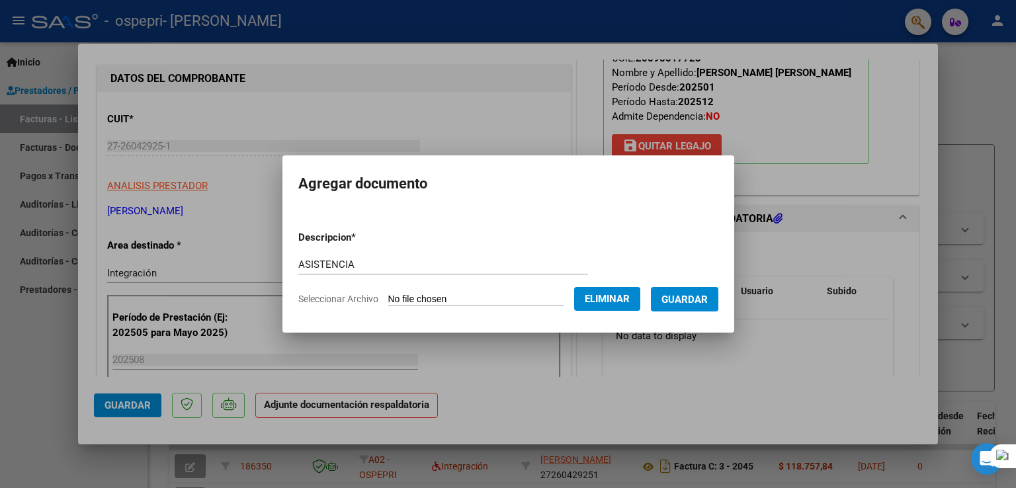
click at [341, 253] on form "Descripcion * ASISTENCIA Escriba aquí una descripcion Seleccionar Archivo Elimi…" at bounding box center [508, 268] width 420 height 97
click at [343, 267] on input "ASISTENCIA" at bounding box center [443, 265] width 290 height 12
type input "AUTORIZACION"
click at [686, 295] on span "Guardar" at bounding box center [685, 300] width 46 height 12
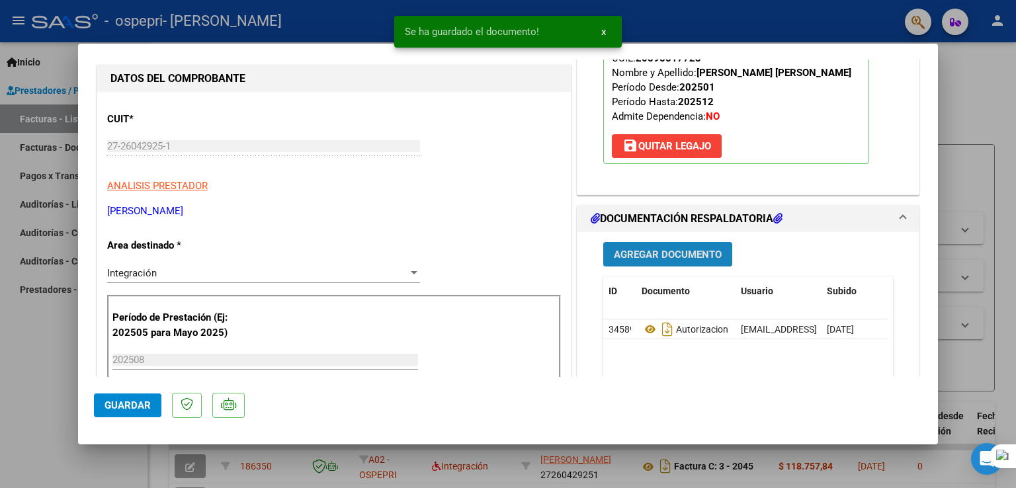
click at [683, 261] on span "Agregar Documento" at bounding box center [668, 255] width 108 height 12
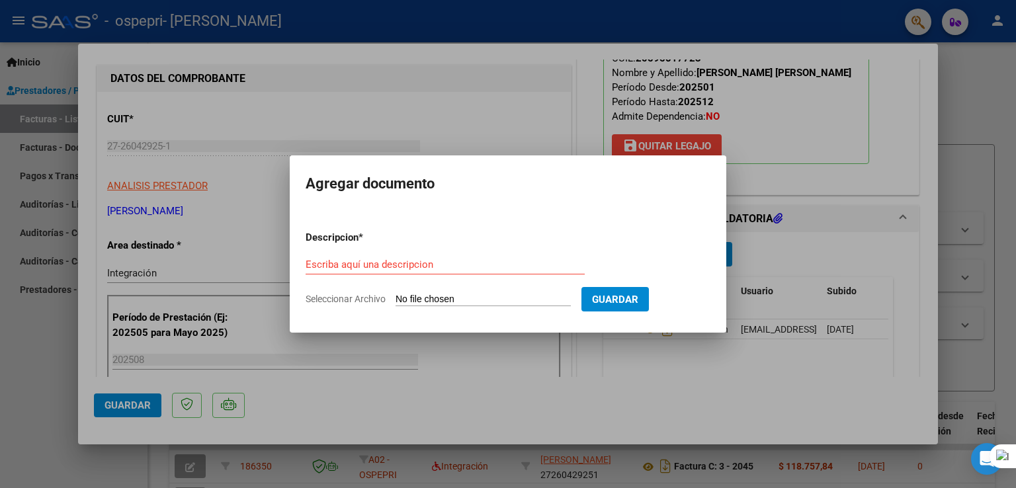
click at [497, 257] on div "Escriba aquí una descripcion" at bounding box center [445, 265] width 279 height 20
type input "ASISTENCIA"
click at [468, 295] on input "Seleccionar Archivo" at bounding box center [483, 300] width 175 height 13
type input "C:\fakepath\ASISTENCIA [PERSON_NAME] AGOSTO.jpg"
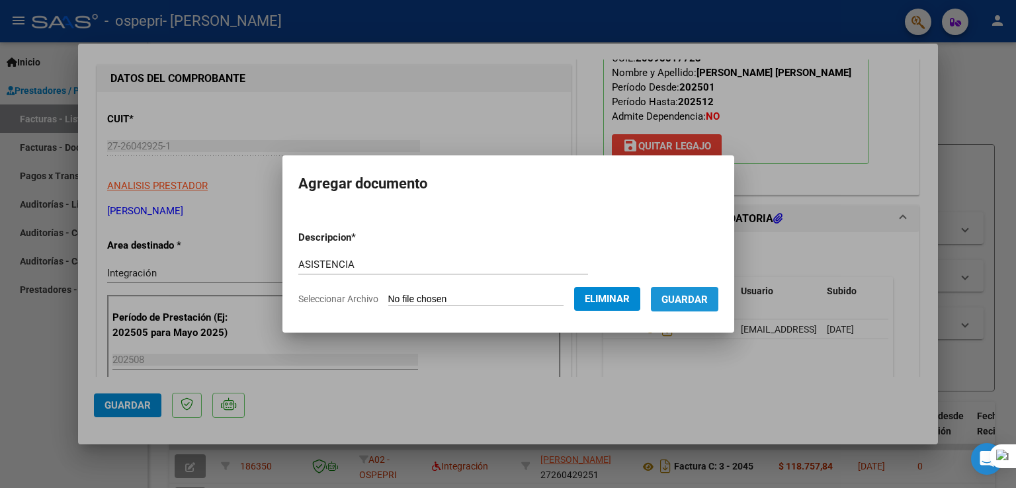
click at [686, 300] on span "Guardar" at bounding box center [685, 300] width 46 height 12
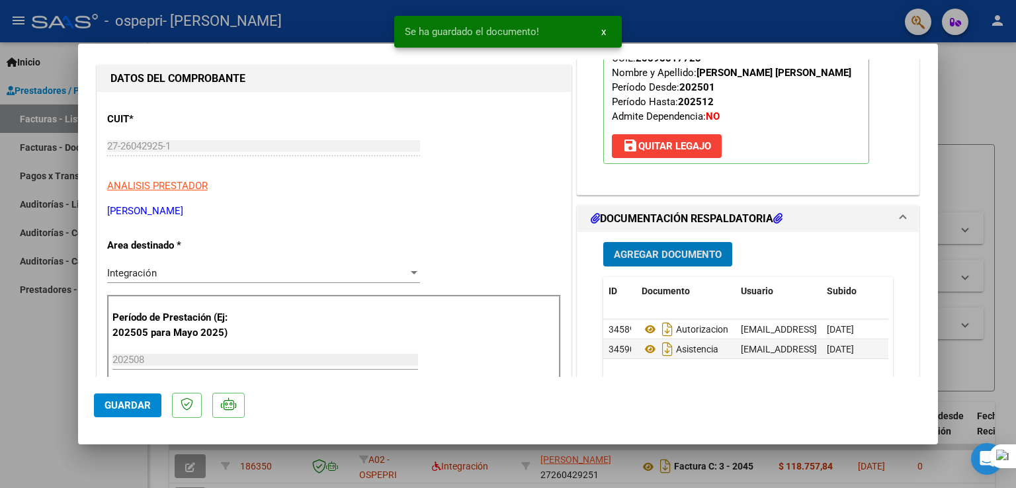
click at [127, 401] on span "Guardar" at bounding box center [128, 406] width 46 height 12
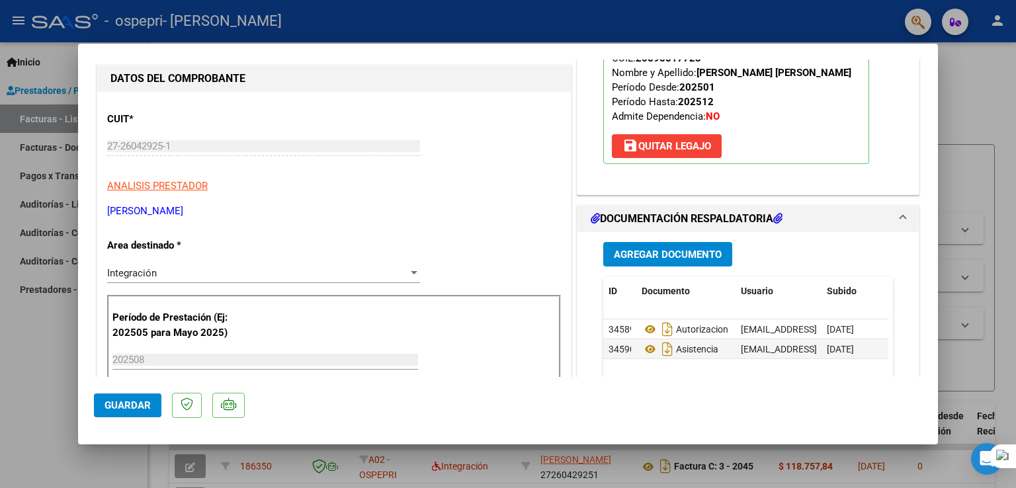
click at [686, 113] on div at bounding box center [508, 244] width 1016 height 488
type input "$ 0,00"
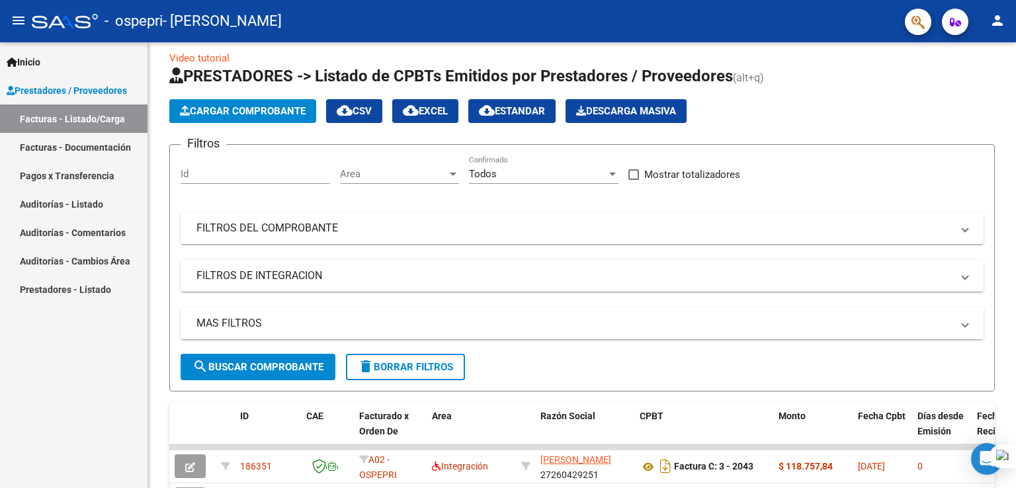
drag, startPoint x: 1015, startPoint y: 118, endPoint x: 1015, endPoint y: 162, distance: 43.7
click at [686, 162] on div at bounding box center [1015, 244] width 1 height 488
drag, startPoint x: 1015, startPoint y: 160, endPoint x: 1014, endPoint y: 219, distance: 58.9
click at [686, 219] on html "menu - ospepri - [PERSON_NAME] person Inicio Instructivos Contacto OS Prestador…" at bounding box center [508, 244] width 1016 height 488
click at [686, 223] on div "Video tutorial PRESTADORES -> Listado de CPBTs Emitidos por Prestadores / Prove…" at bounding box center [582, 446] width 868 height 832
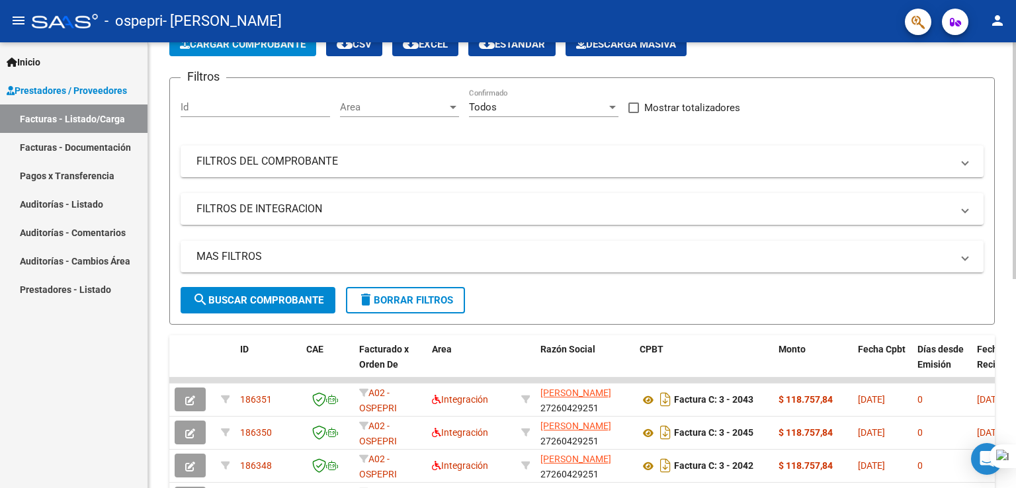
scroll to position [92, 0]
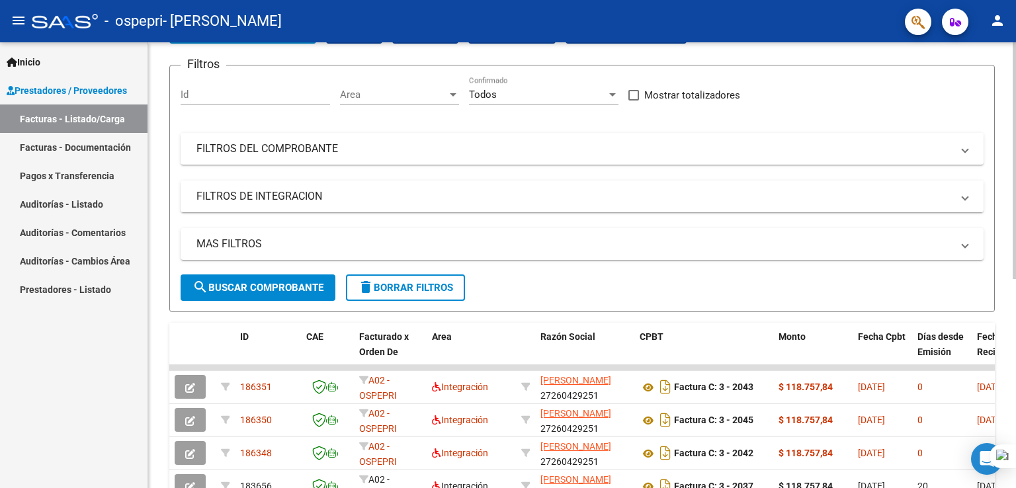
click at [686, 117] on div "Filtros Id Area Area Todos Confirmado Mostrar totalizadores FILTROS DEL COMPROB…" at bounding box center [582, 175] width 803 height 198
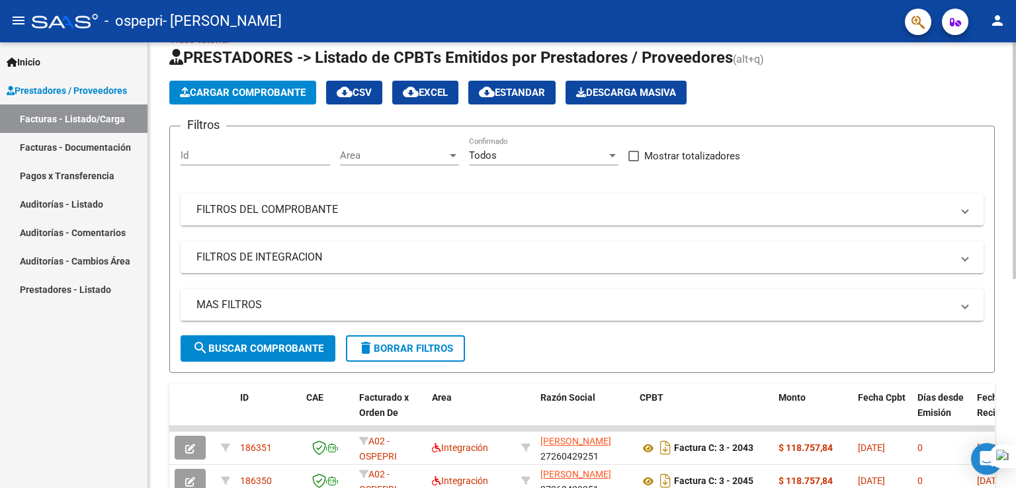
scroll to position [29, 0]
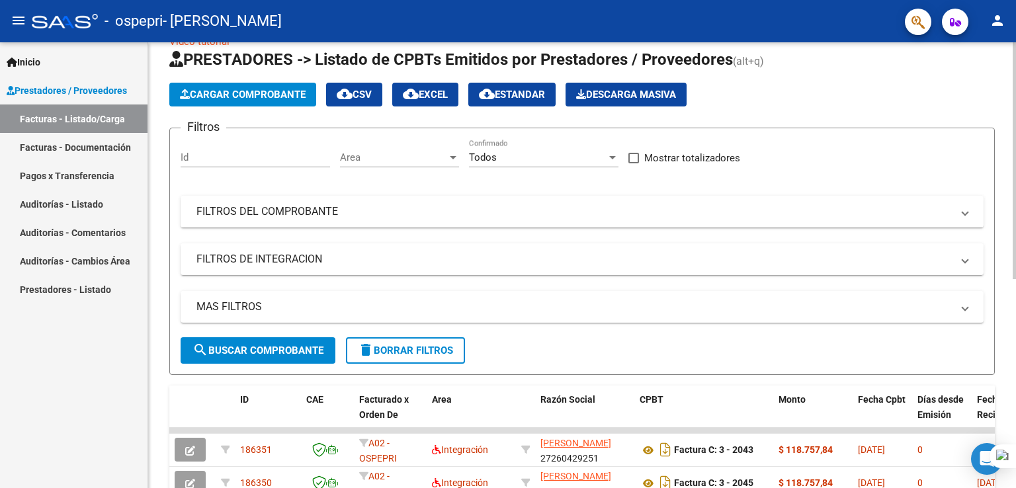
click at [686, 73] on div "Video tutorial PRESTADORES -> Listado de CPBTs Emitidos por Prestadores / Prove…" at bounding box center [583, 429] width 871 height 832
click at [249, 103] on button "Cargar Comprobante" at bounding box center [242, 95] width 147 height 24
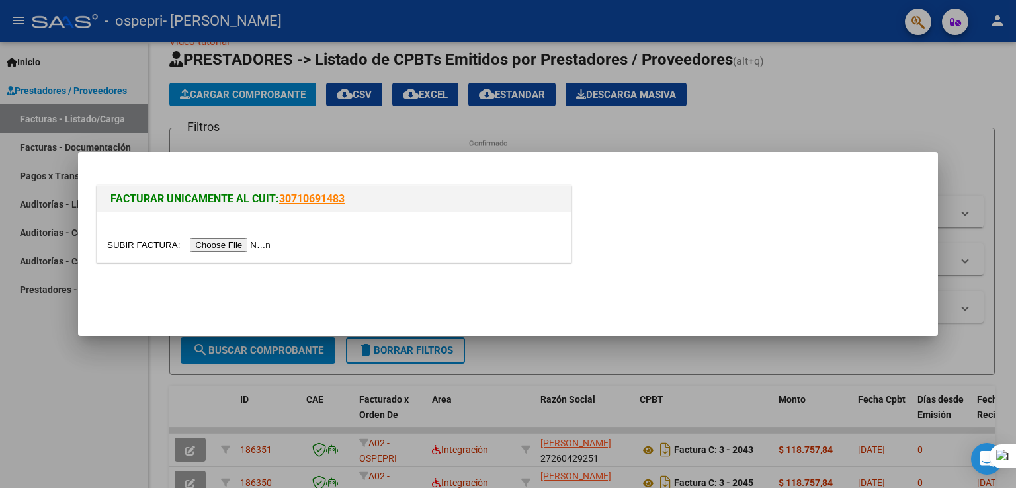
click at [251, 248] on input "file" at bounding box center [190, 245] width 167 height 14
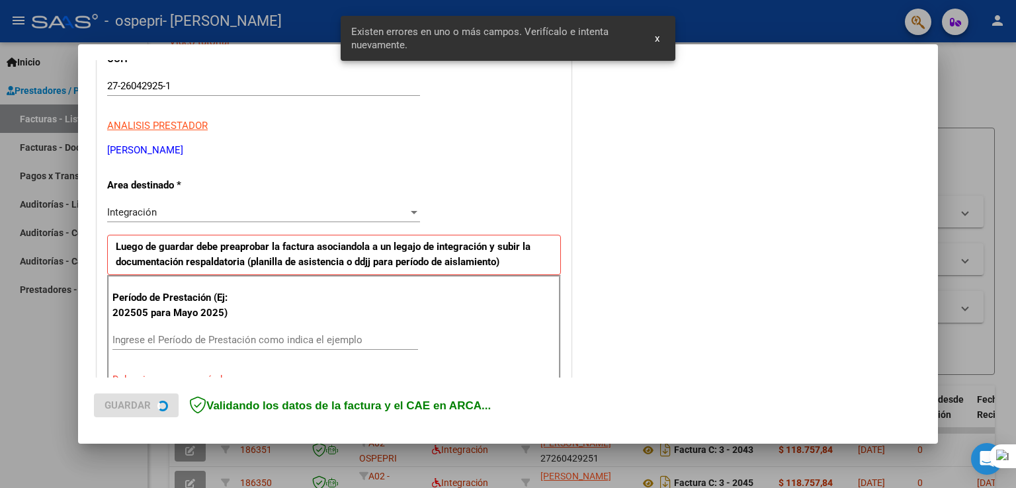
scroll to position [301, 0]
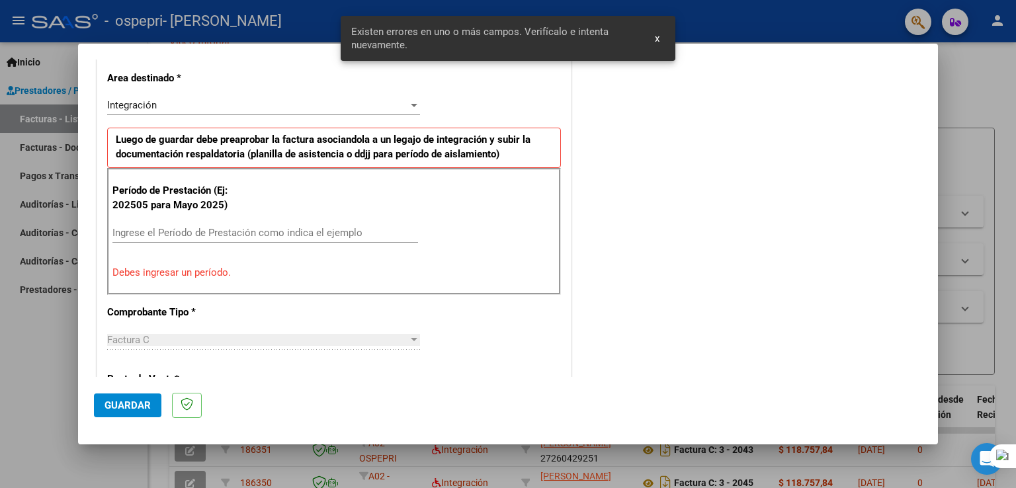
click at [239, 230] on input "Ingrese el Período de Prestación como indica el ejemplo" at bounding box center [265, 233] width 306 height 12
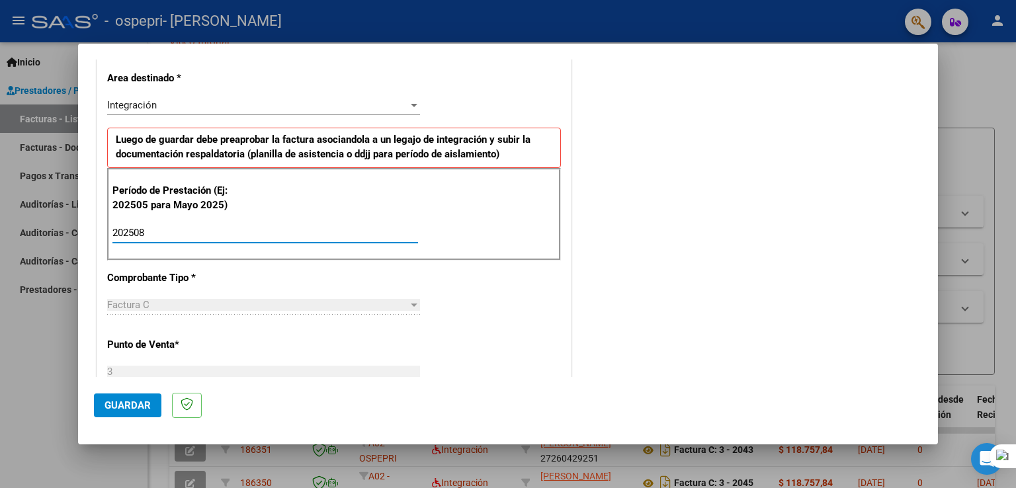
type input "202508"
click at [125, 410] on span "Guardar" at bounding box center [128, 406] width 46 height 12
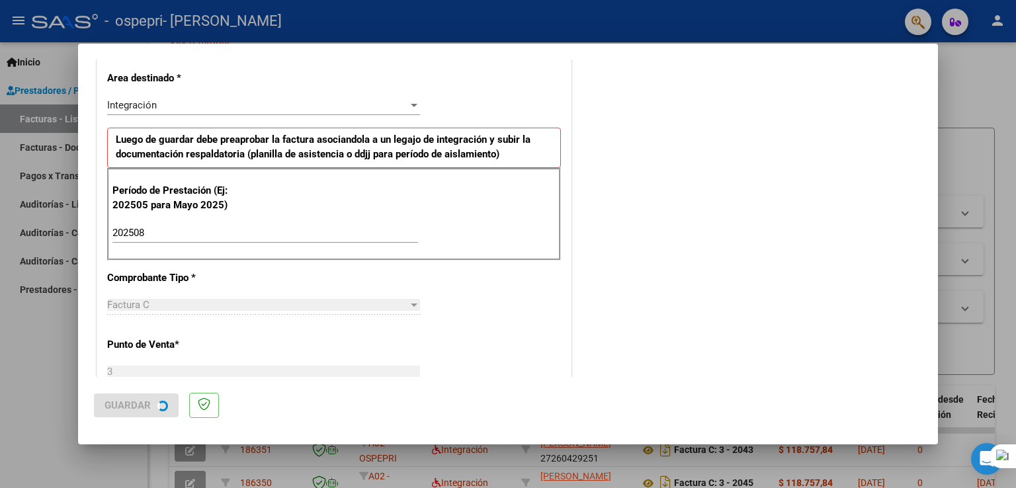
scroll to position [0, 0]
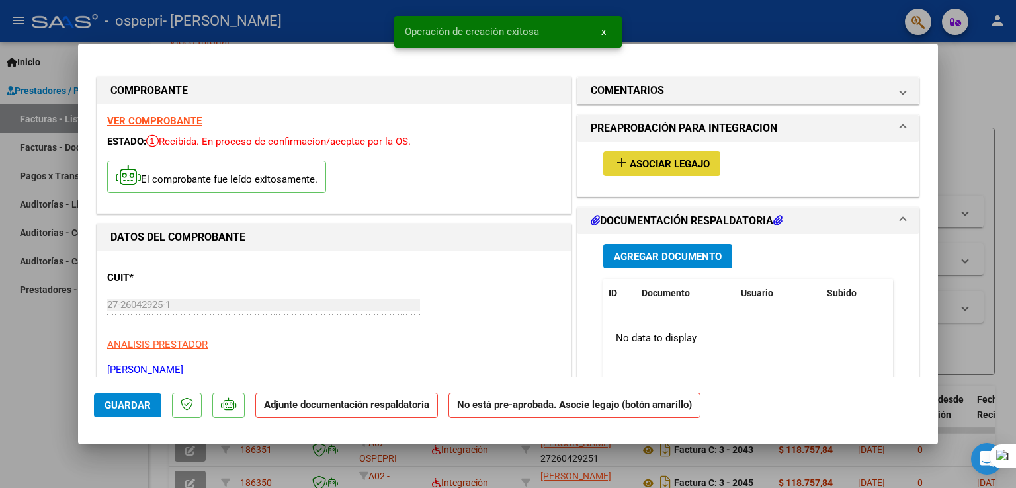
click at [656, 171] on button "add Asociar Legajo" at bounding box center [661, 163] width 117 height 24
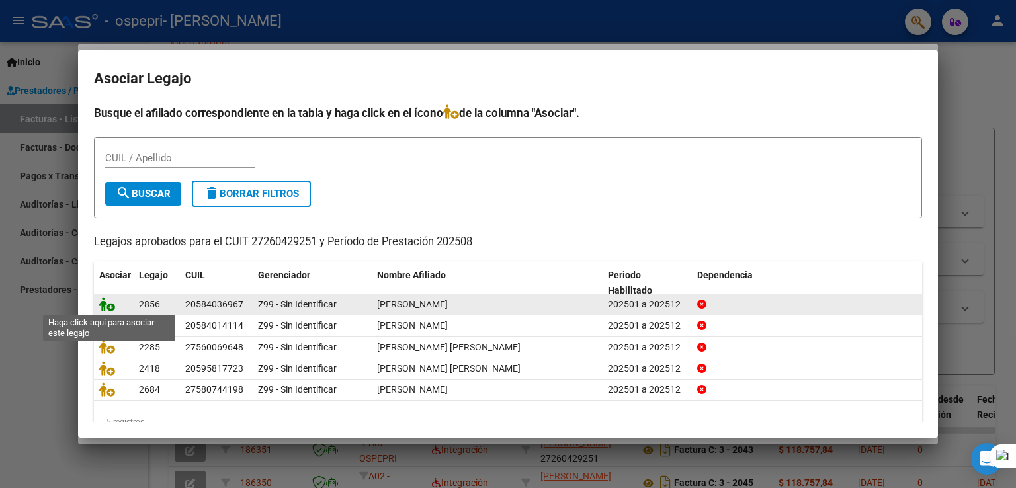
click at [99, 301] on icon at bounding box center [107, 304] width 16 height 15
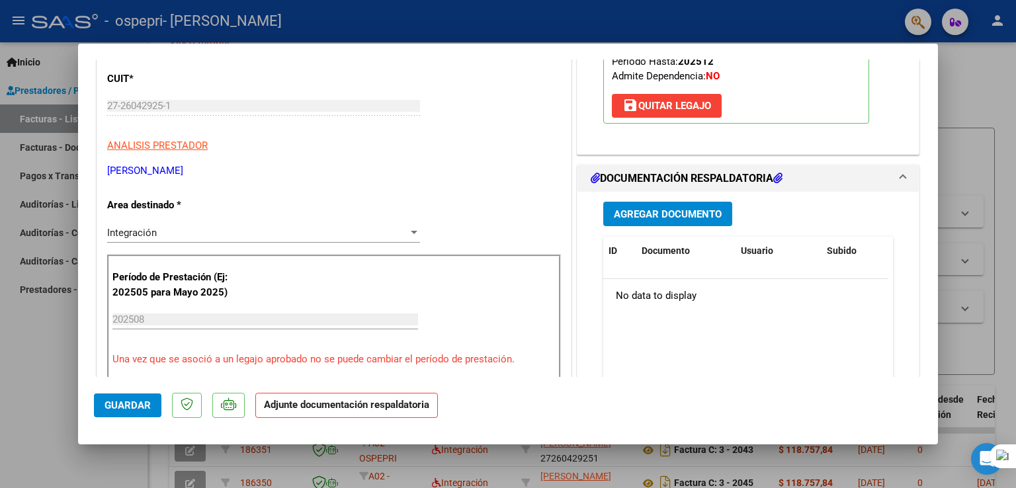
scroll to position [242, 0]
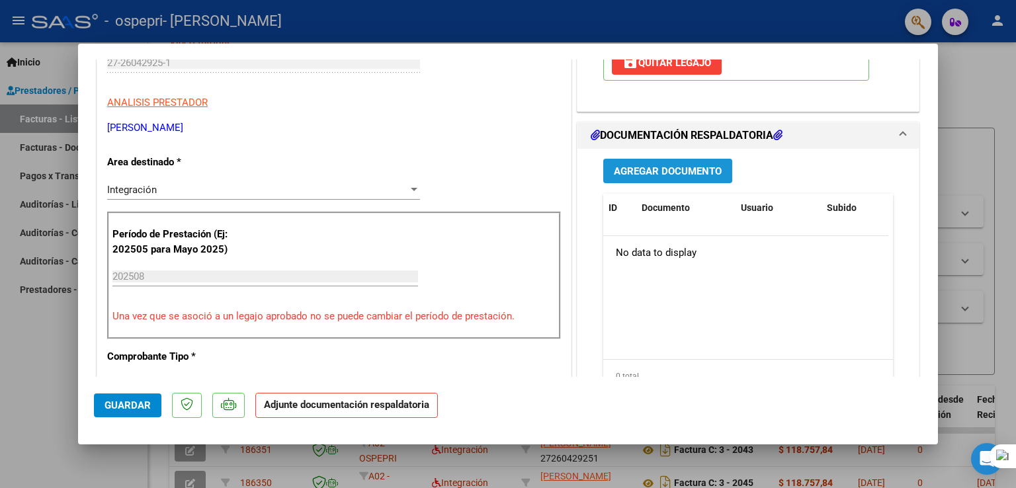
click at [686, 179] on button "Agregar Documento" at bounding box center [667, 171] width 129 height 24
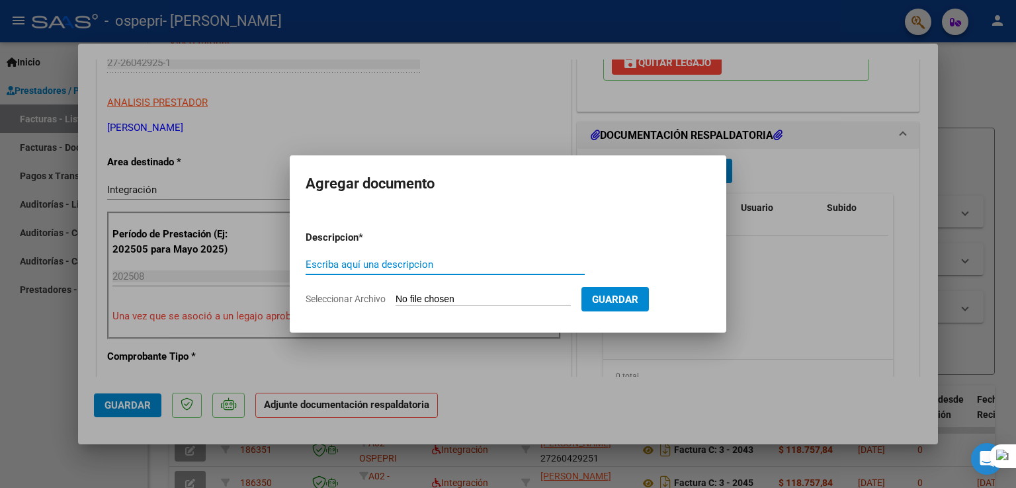
click at [369, 269] on input "Escriba aquí una descripcion" at bounding box center [445, 265] width 279 height 12
type input "ASISTENCIA"
click at [412, 296] on input "Seleccionar Archivo" at bounding box center [483, 300] width 175 height 13
type input "C:\fakepath\ASISTENCIA [PERSON_NAME].jpg"
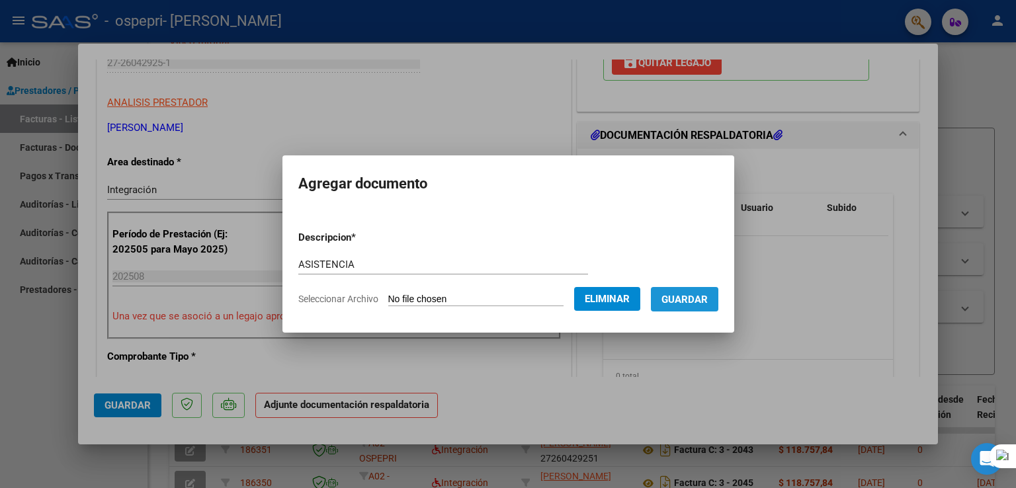
click at [686, 296] on span "Guardar" at bounding box center [685, 300] width 46 height 12
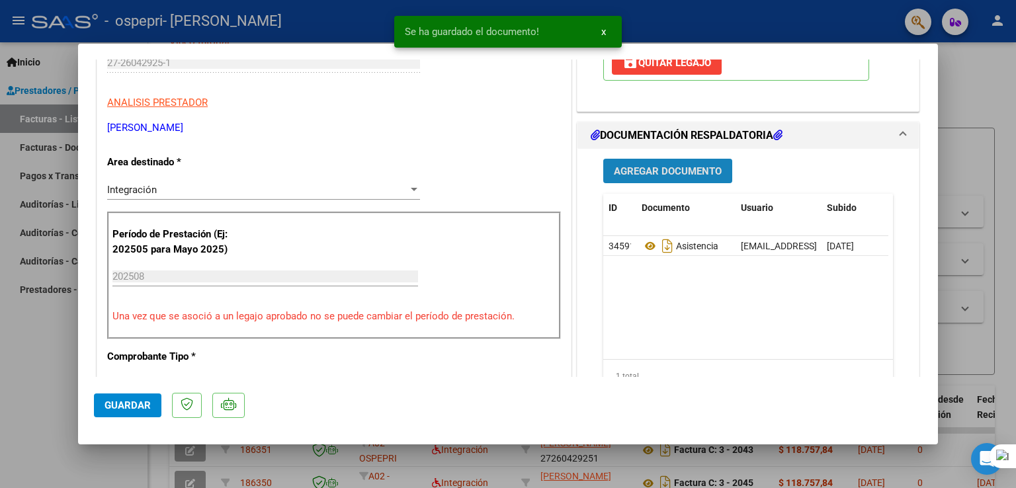
click at [686, 172] on span "Agregar Documento" at bounding box center [668, 171] width 108 height 12
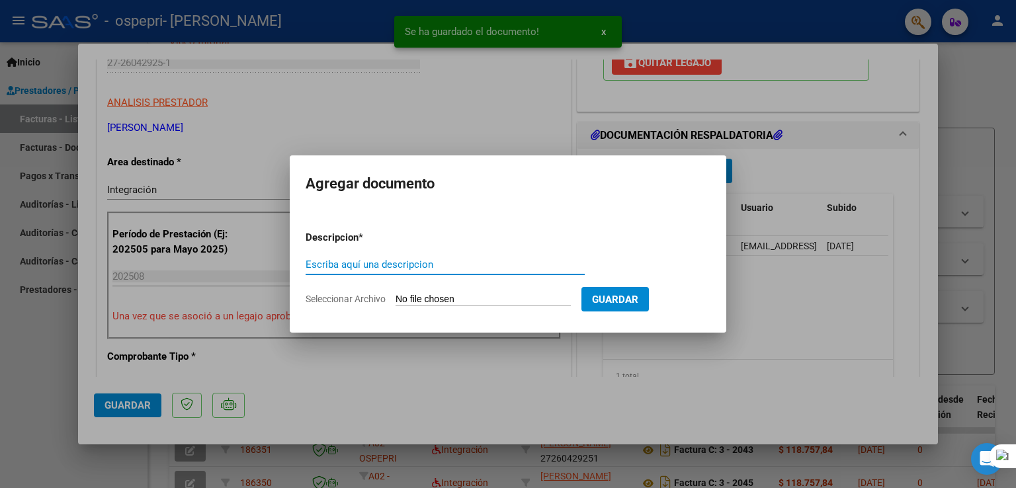
click at [528, 261] on input "Escriba aquí una descripcion" at bounding box center [445, 265] width 279 height 12
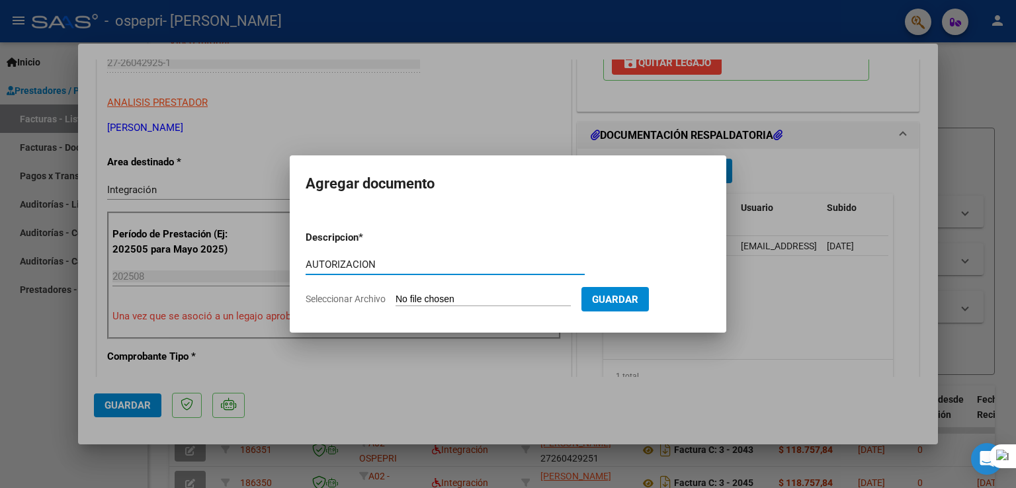
type input "AUTORIZACION"
click at [503, 296] on input "Seleccionar Archivo" at bounding box center [483, 300] width 175 height 13
type input "C:\fakepath\[PERSON_NAME] (2).pdf"
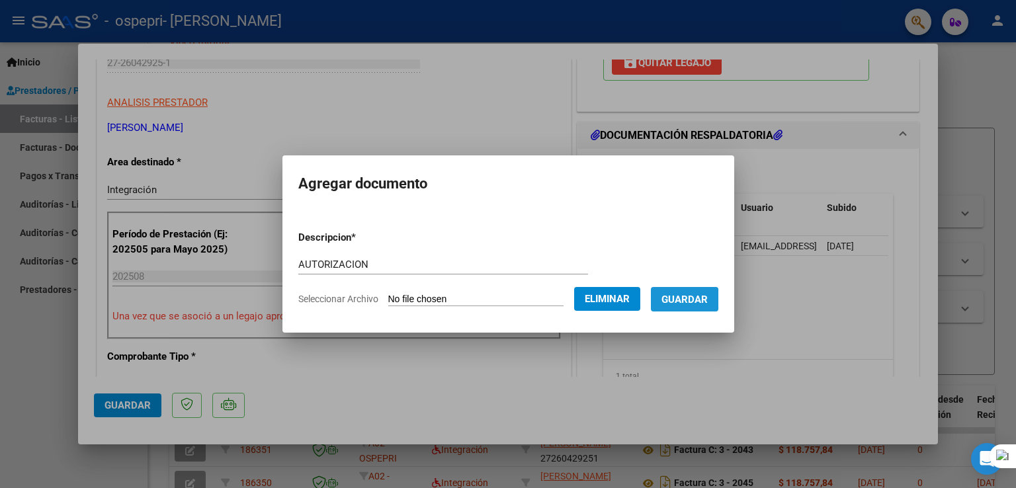
click at [686, 300] on span "Guardar" at bounding box center [685, 300] width 46 height 12
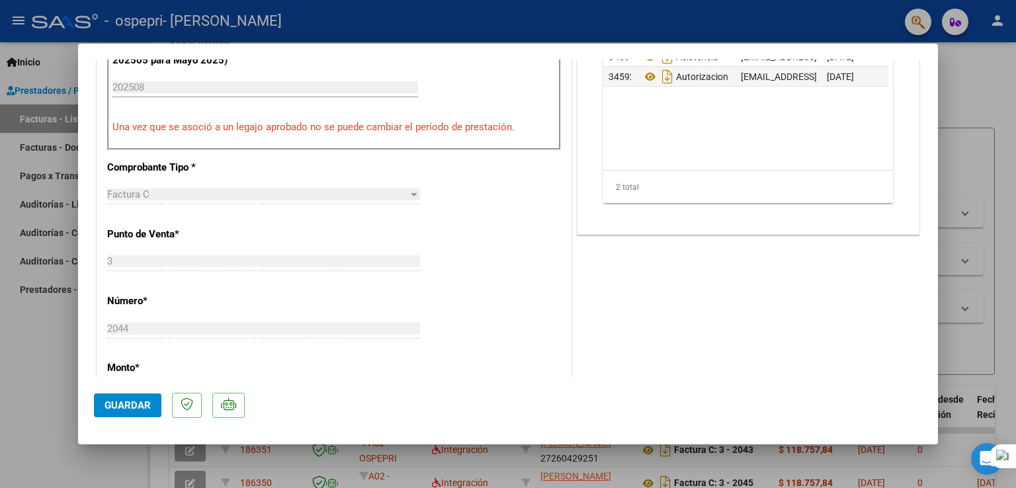
scroll to position [442, 0]
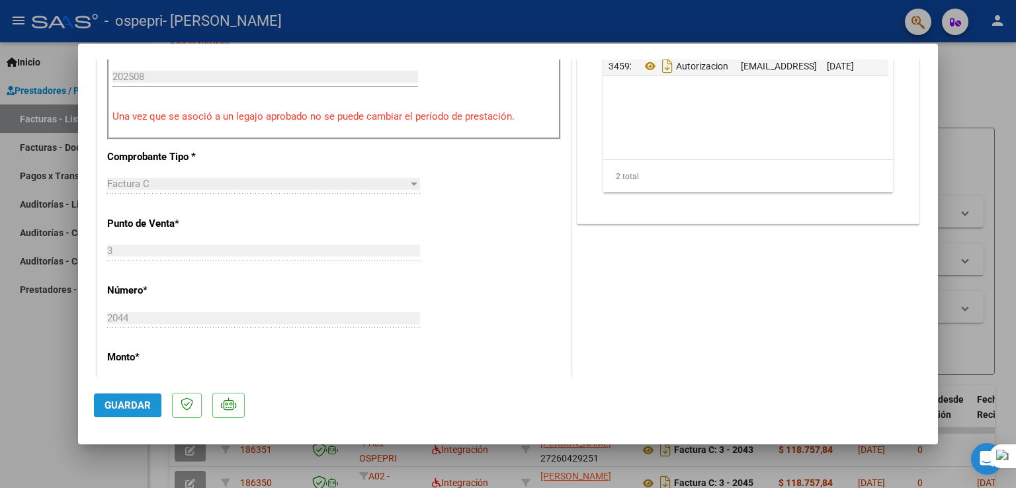
click at [120, 404] on span "Guardar" at bounding box center [128, 406] width 46 height 12
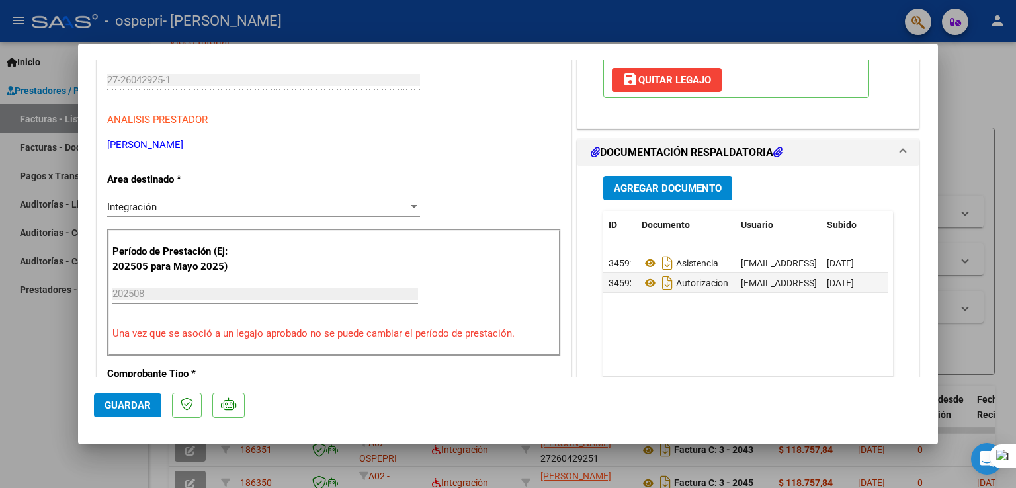
scroll to position [221, 0]
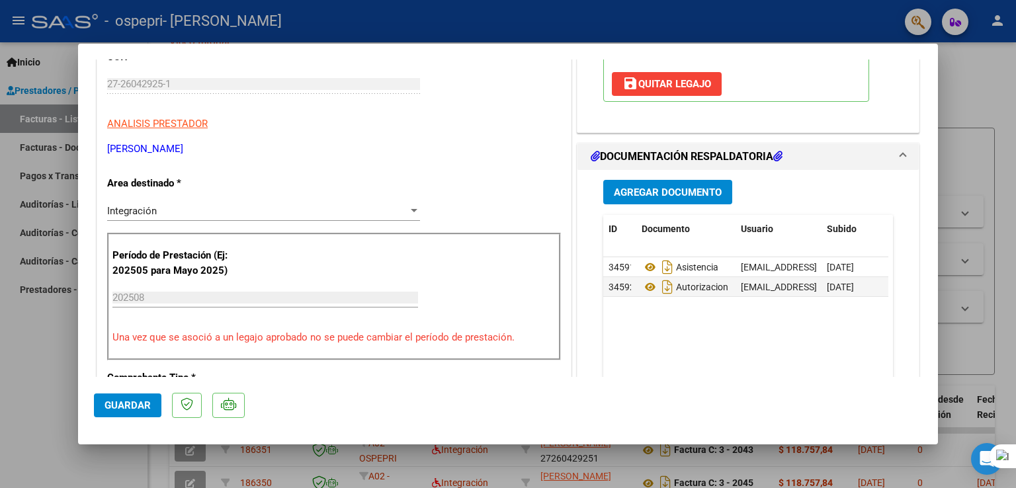
click at [686, 130] on div at bounding box center [508, 244] width 1016 height 488
type input "$ 0,00"
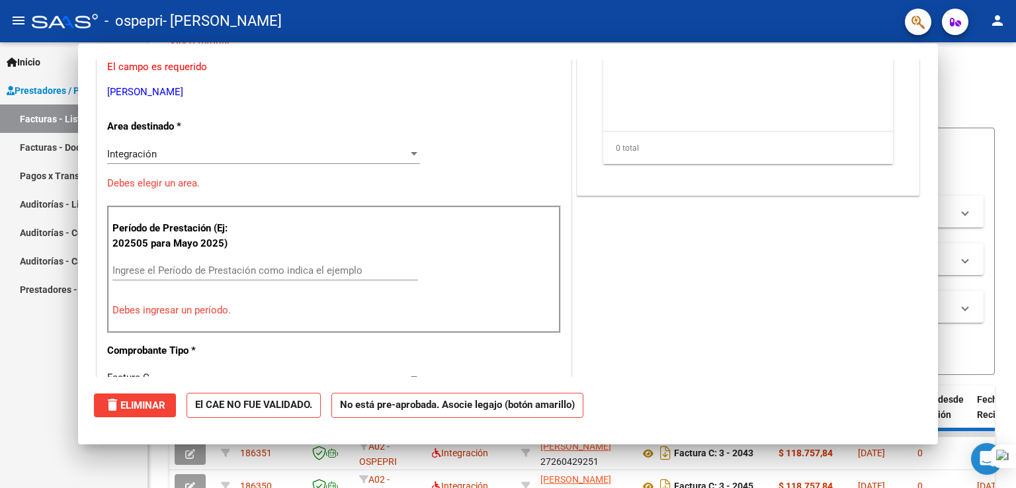
scroll to position [181, 0]
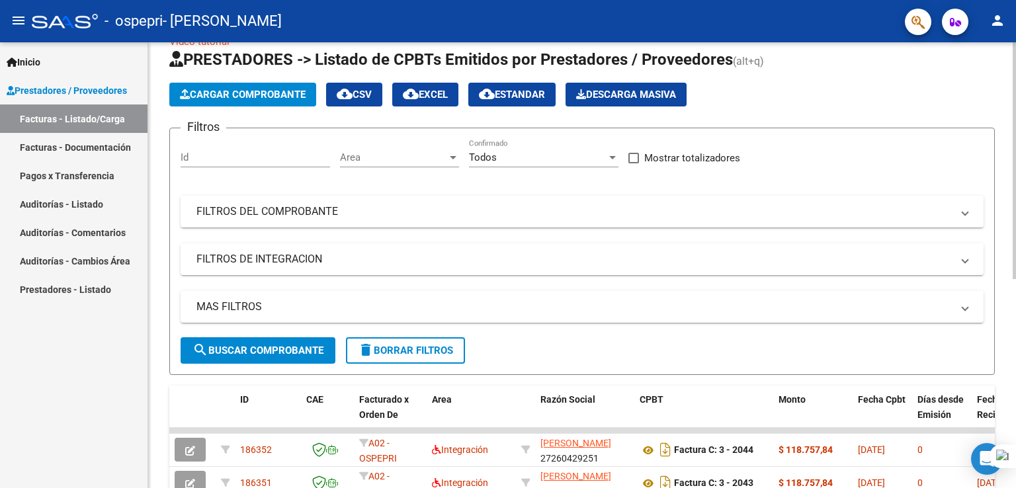
click at [686, 157] on div "Video tutorial PRESTADORES -> Listado de CPBTs Emitidos por Prestadores / Prove…" at bounding box center [582, 429] width 868 height 832
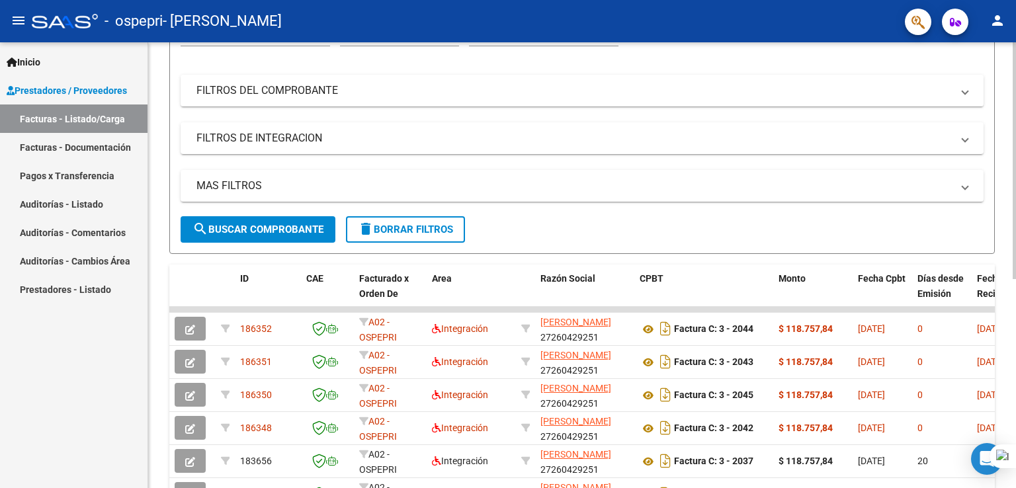
scroll to position [161, 0]
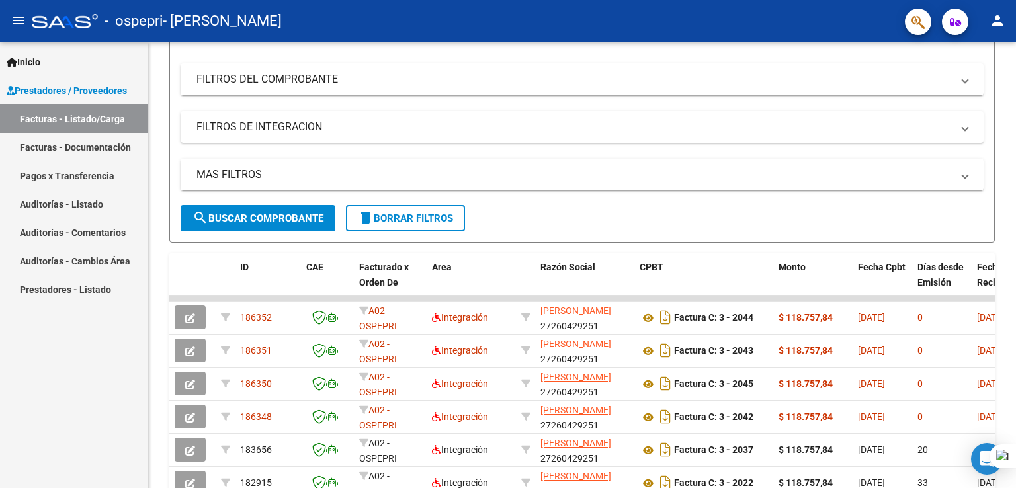
drag, startPoint x: 1015, startPoint y: 171, endPoint x: 1015, endPoint y: 70, distance: 100.6
click at [686, 70] on div at bounding box center [1015, 244] width 1 height 488
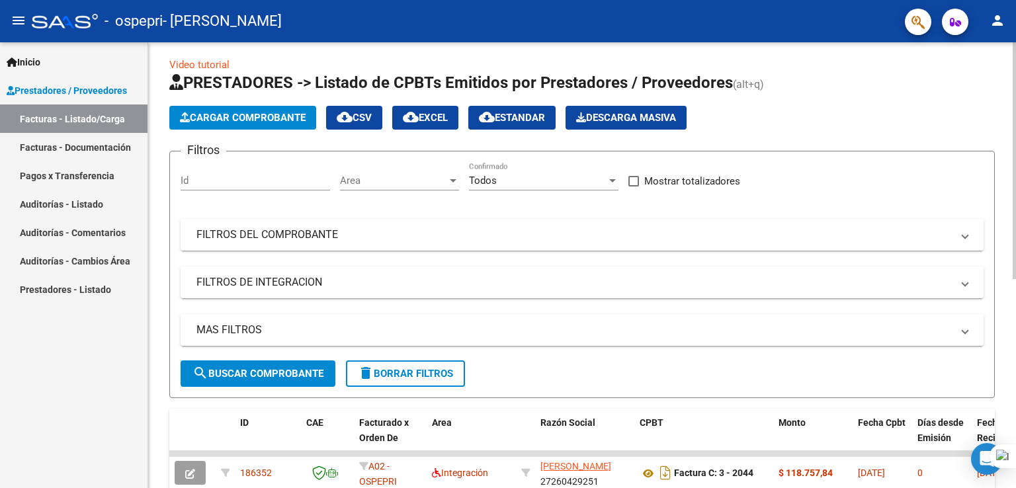
scroll to position [0, 0]
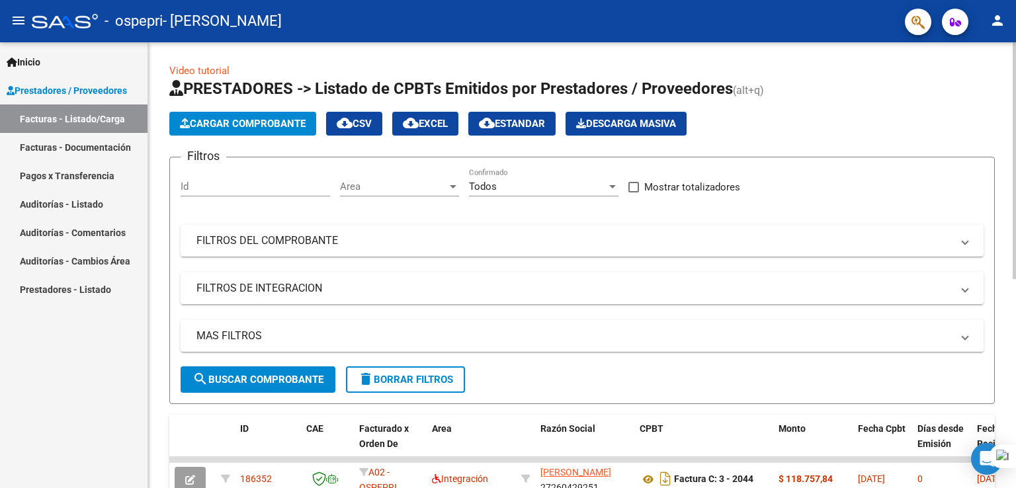
click at [686, 59] on div "Video tutorial PRESTADORES -> Listado de CPBTs Emitidos por Prestadores / Prove…" at bounding box center [583, 458] width 871 height 832
click at [270, 125] on span "Cargar Comprobante" at bounding box center [243, 124] width 126 height 12
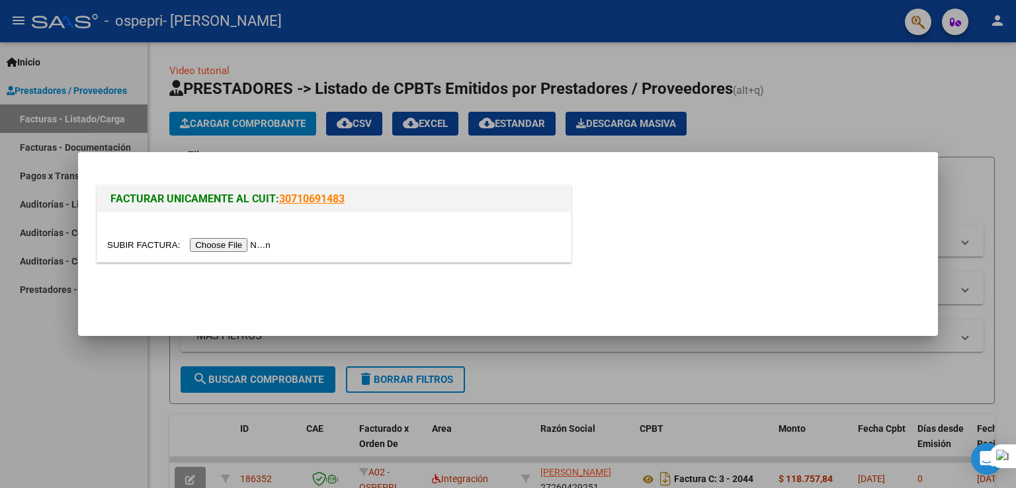
click at [224, 247] on input "file" at bounding box center [190, 245] width 167 height 14
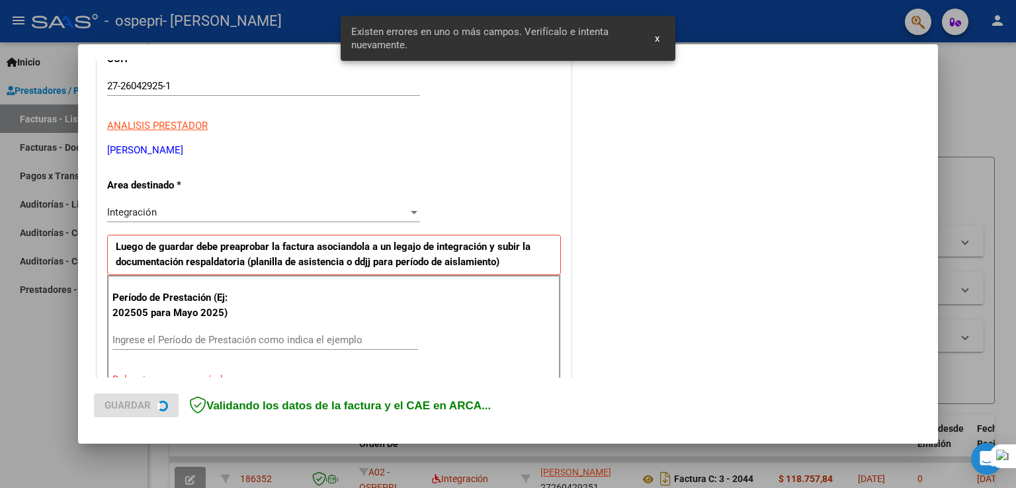
scroll to position [301, 0]
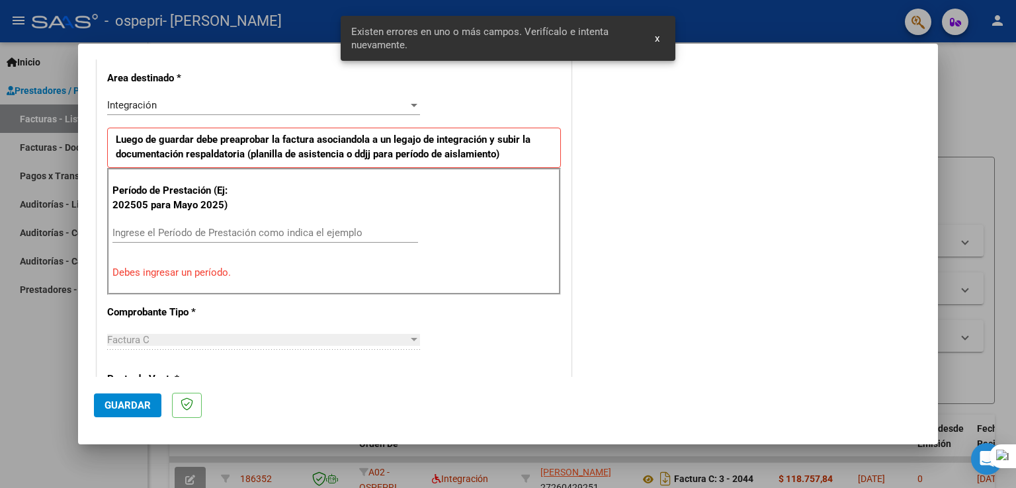
click at [359, 238] on div "Ingrese el Período de Prestación como indica el ejemplo" at bounding box center [265, 233] width 306 height 20
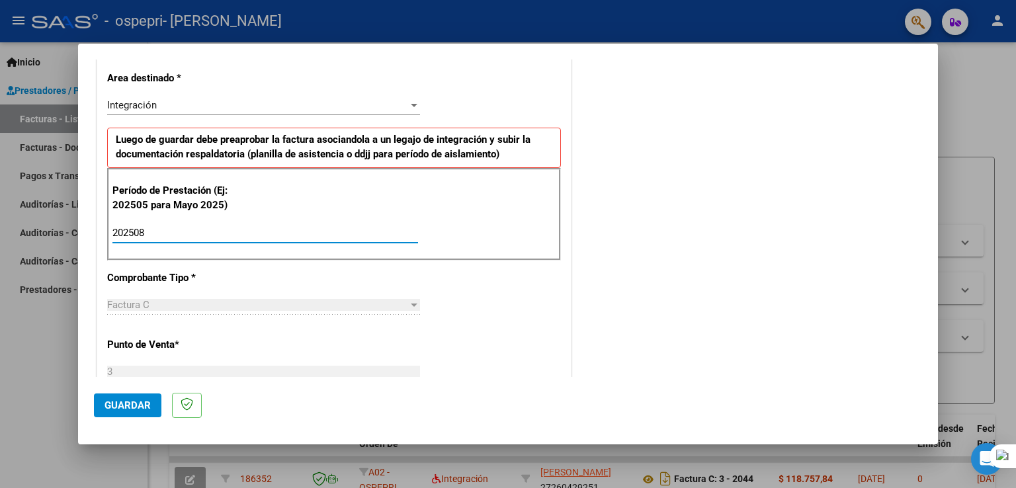
type input "202508"
click at [130, 404] on span "Guardar" at bounding box center [128, 406] width 46 height 12
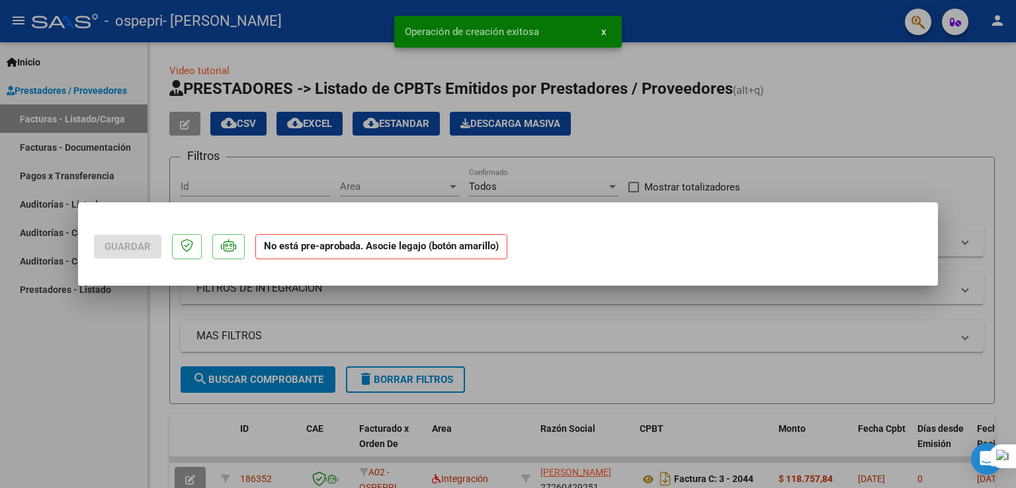
scroll to position [0, 0]
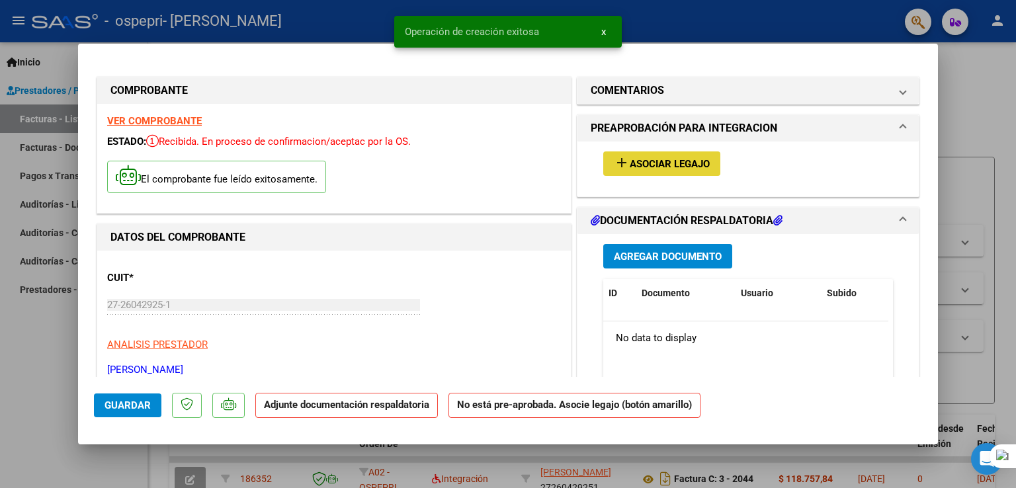
click at [683, 167] on span "Asociar Legajo" at bounding box center [670, 164] width 80 height 12
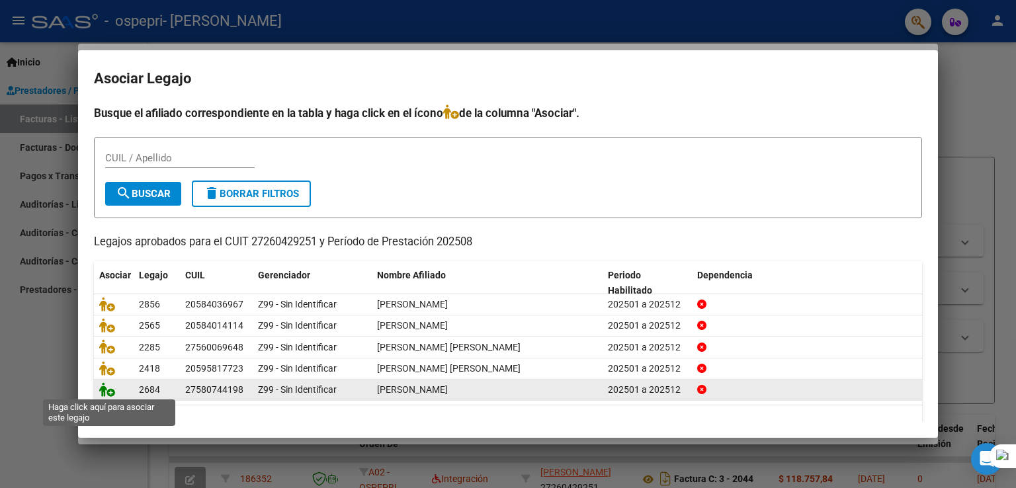
click at [103, 394] on icon at bounding box center [107, 389] width 16 height 15
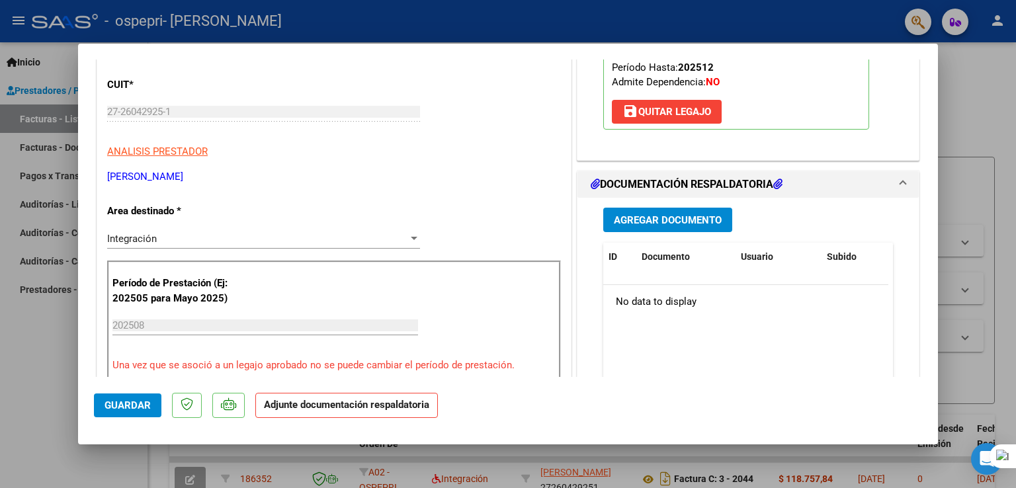
scroll to position [223, 0]
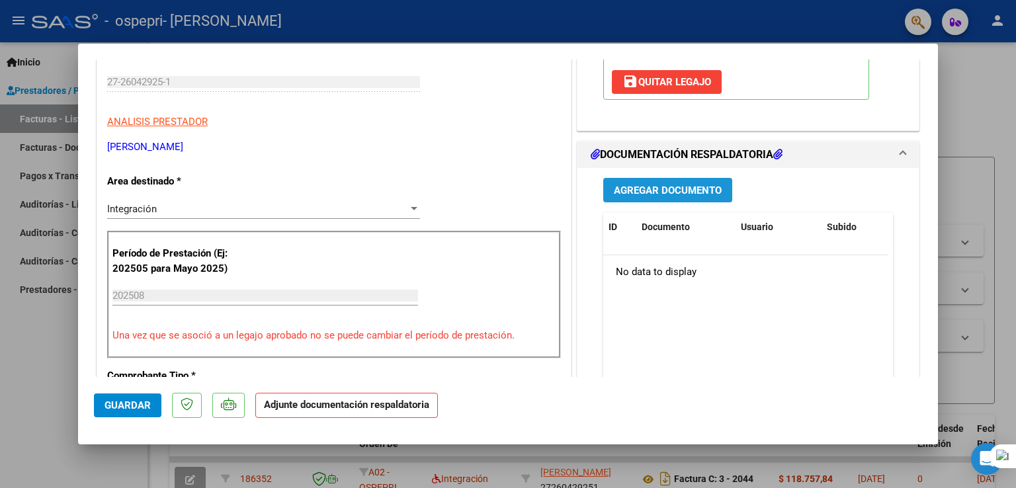
click at [686, 185] on span "Agregar Documento" at bounding box center [668, 191] width 108 height 12
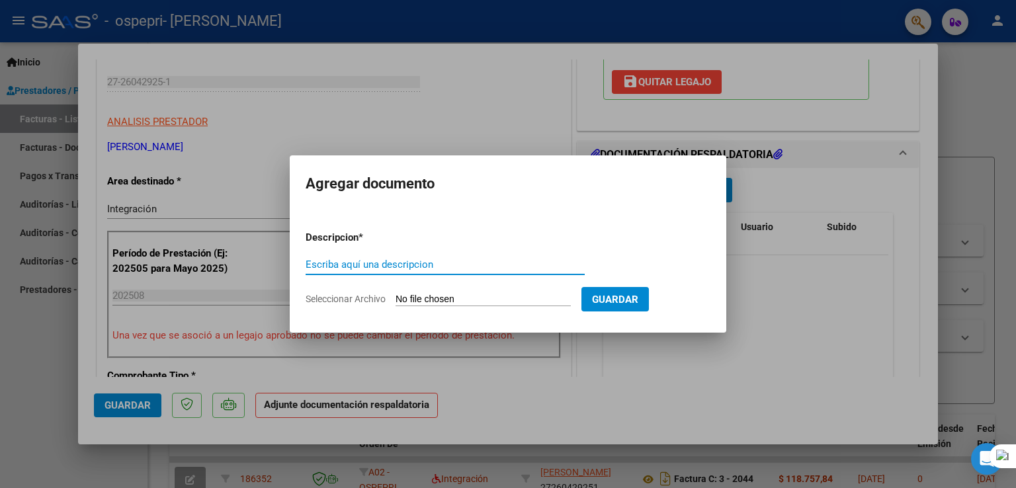
click at [458, 263] on input "Escriba aquí una descripcion" at bounding box center [445, 265] width 279 height 12
type input "ASISTENCIA"
click at [439, 298] on input "Seleccionar Archivo" at bounding box center [483, 300] width 175 height 13
type input "C:\fakepath\ASISTENCIA CATALAN AGOSTO.jpg"
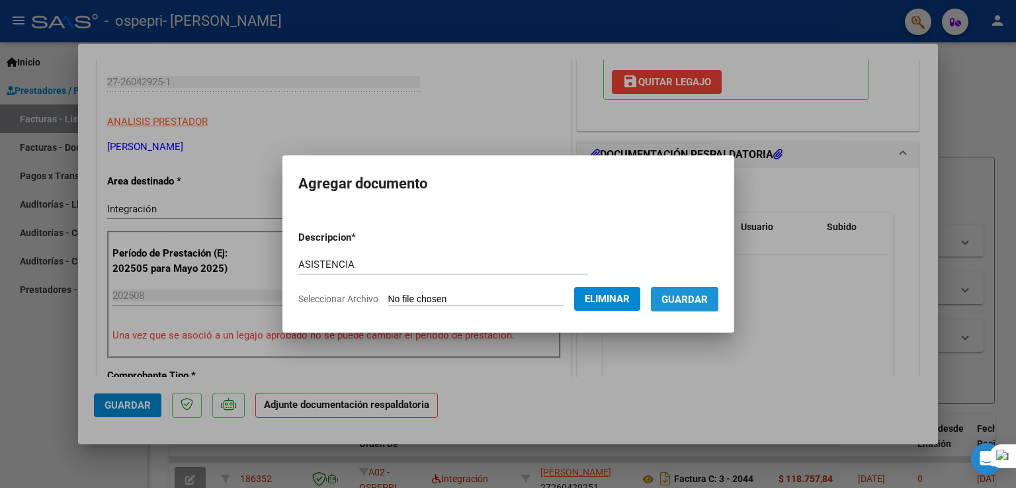
click at [686, 298] on span "Guardar" at bounding box center [685, 300] width 46 height 12
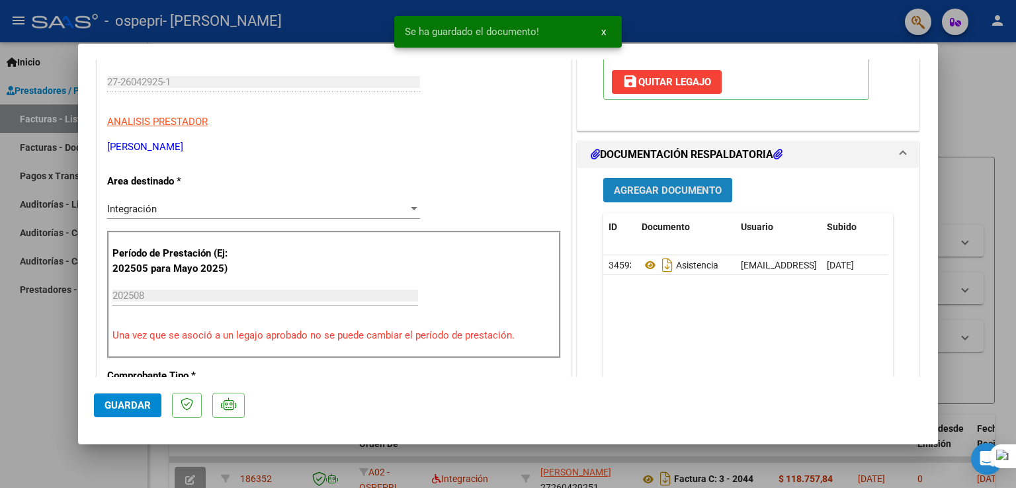
click at [680, 188] on span "Agregar Documento" at bounding box center [668, 191] width 108 height 12
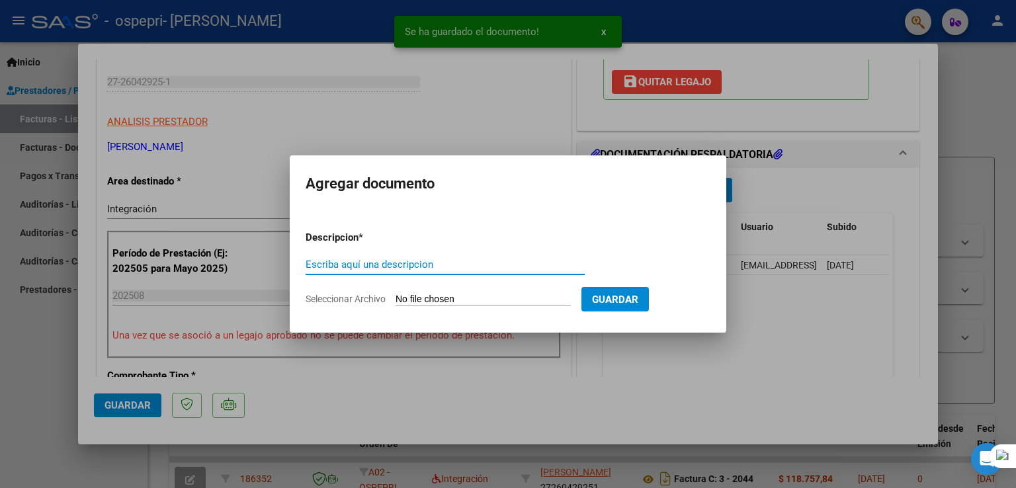
click at [542, 263] on input "Escriba aquí una descripcion" at bounding box center [445, 265] width 279 height 12
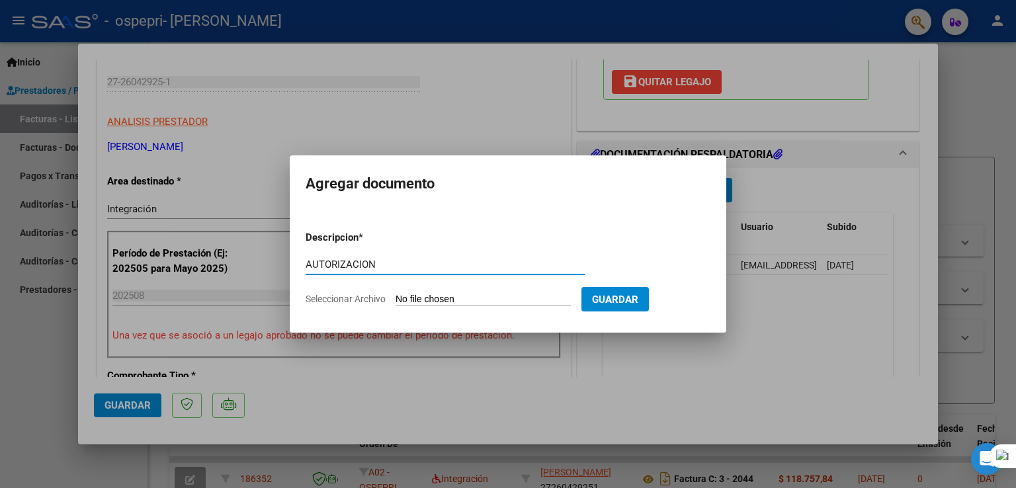
type input "AUTORIZACION"
click at [510, 298] on input "Seleccionar Archivo" at bounding box center [483, 300] width 175 height 13
type input "C:\fakepath\Catalan (1).pdf"
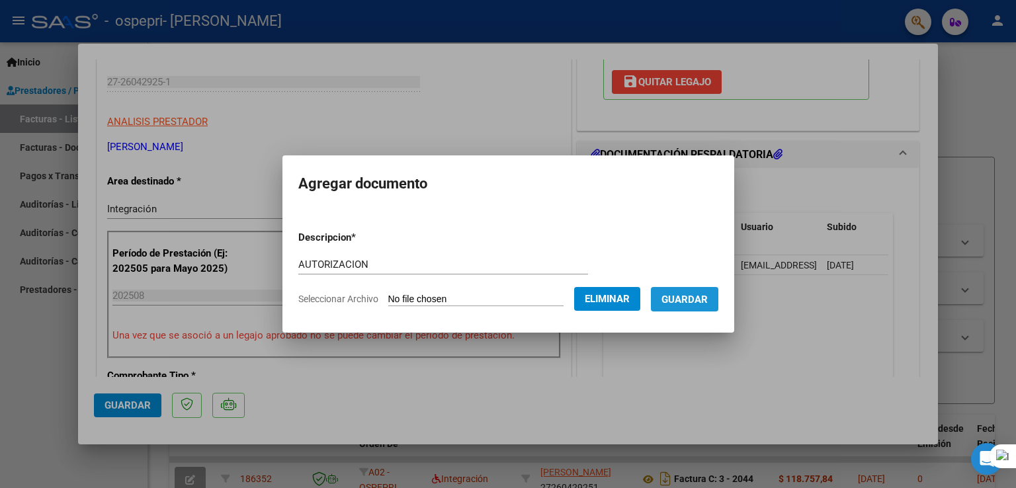
click at [686, 304] on span "Guardar" at bounding box center [685, 300] width 46 height 12
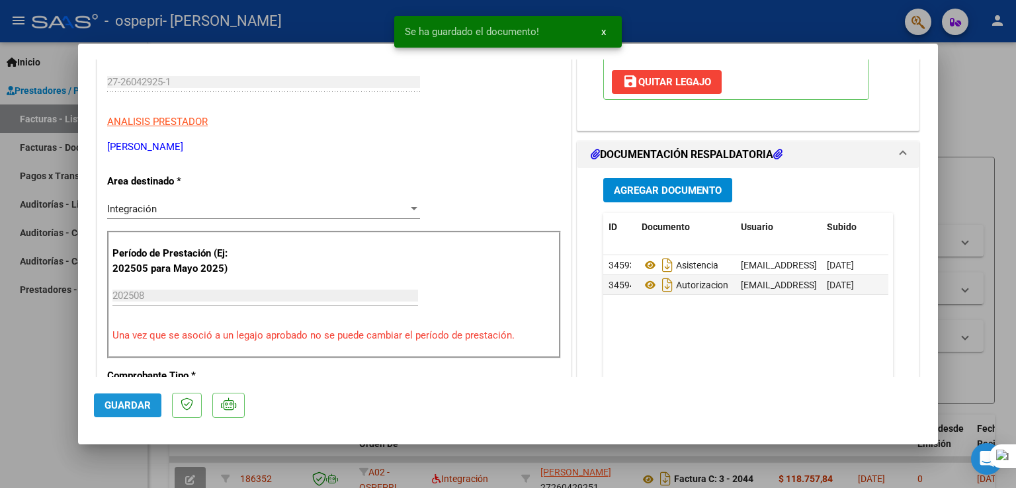
click at [126, 404] on span "Guardar" at bounding box center [128, 406] width 46 height 12
click at [686, 136] on div at bounding box center [508, 244] width 1016 height 488
type input "$ 0,00"
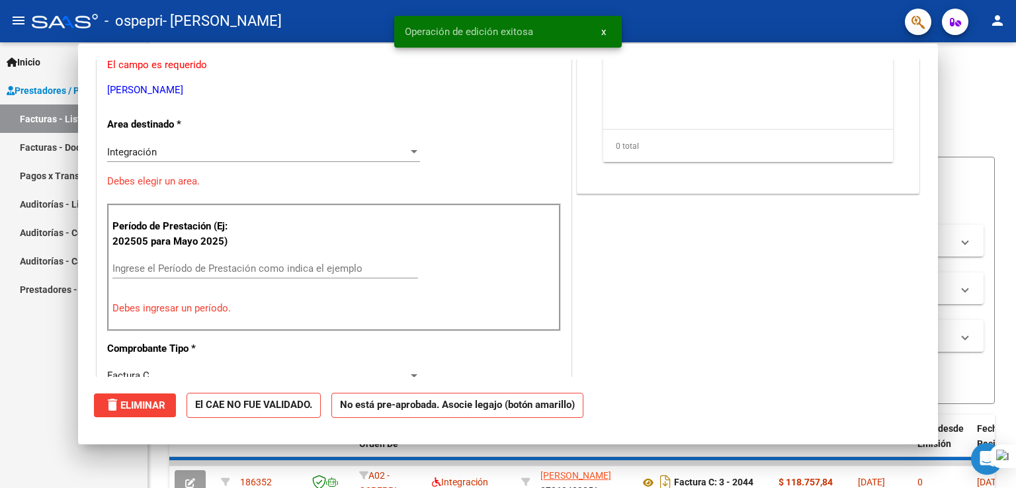
scroll to position [183, 0]
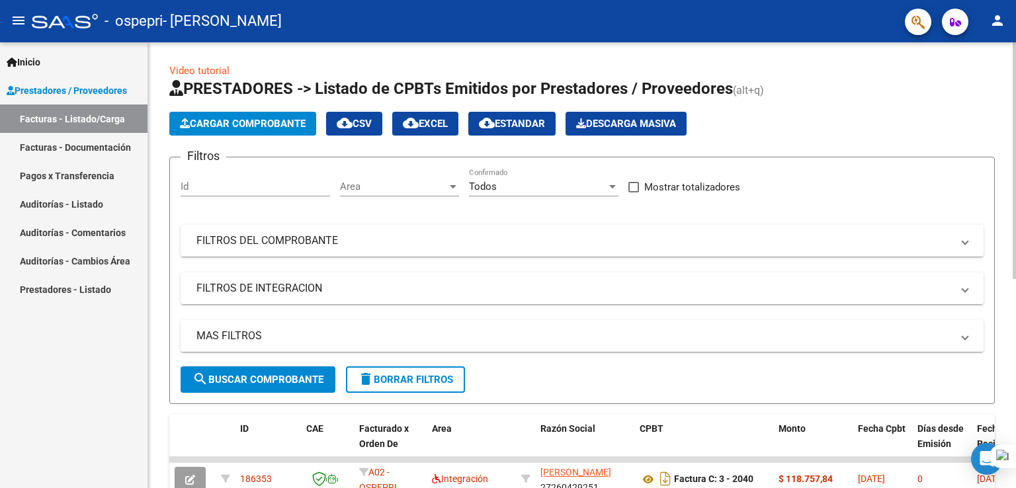
click at [686, 112] on div "Cargar Comprobante cloud_download CSV cloud_download EXCEL cloud_download Estan…" at bounding box center [582, 124] width 826 height 24
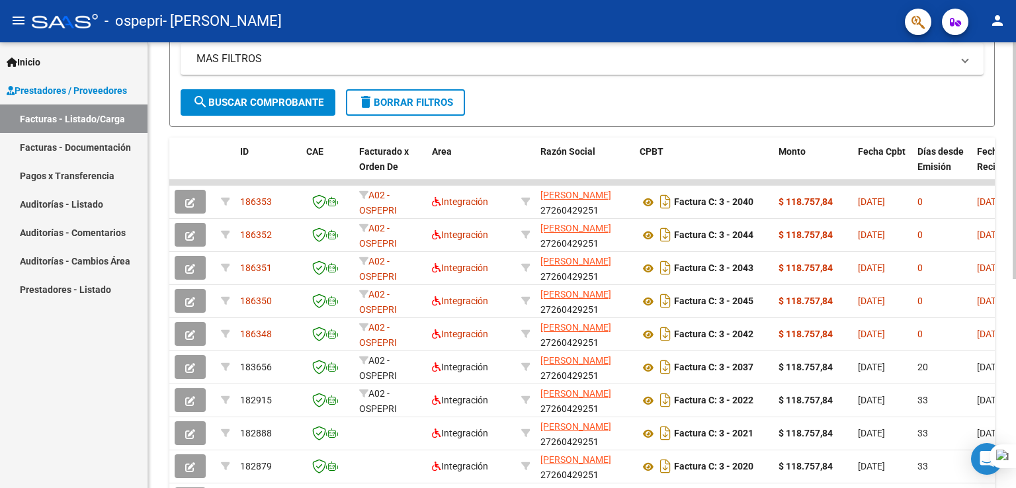
scroll to position [291, 0]
